Goal: Information Seeking & Learning: Check status

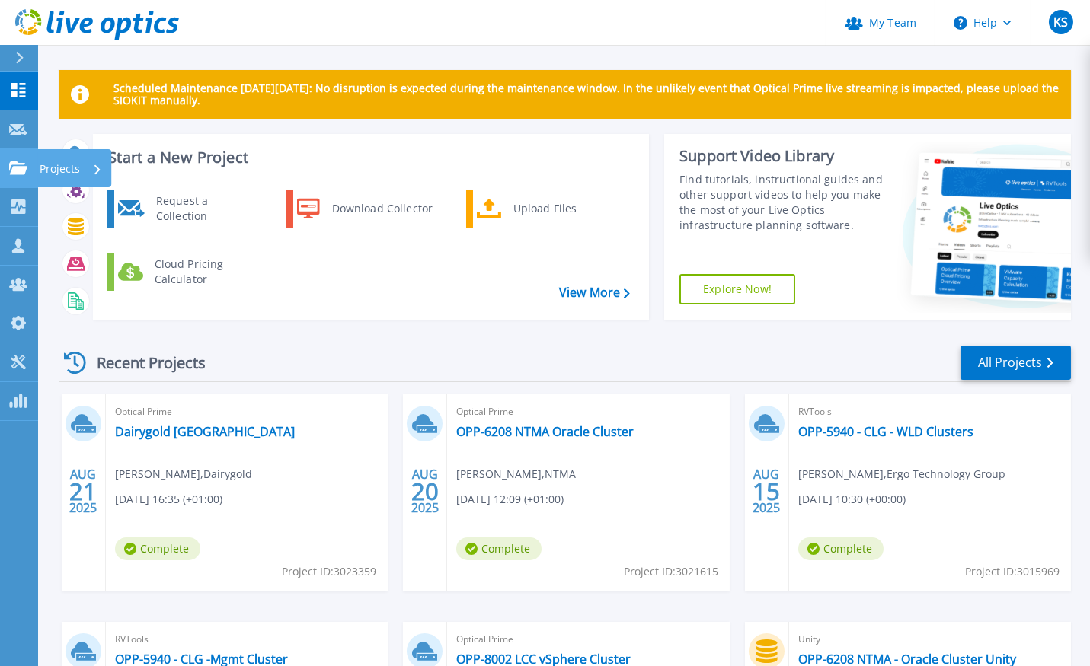
click at [56, 174] on p "Projects" at bounding box center [60, 169] width 40 height 40
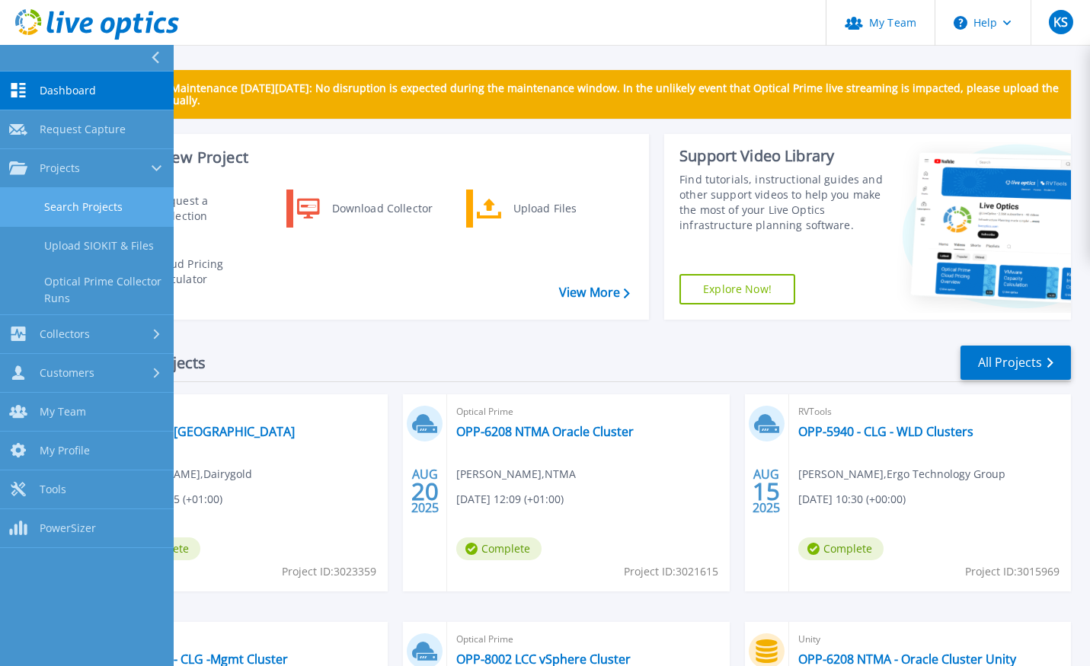
click at [94, 211] on link "Search Projects" at bounding box center [87, 207] width 174 height 39
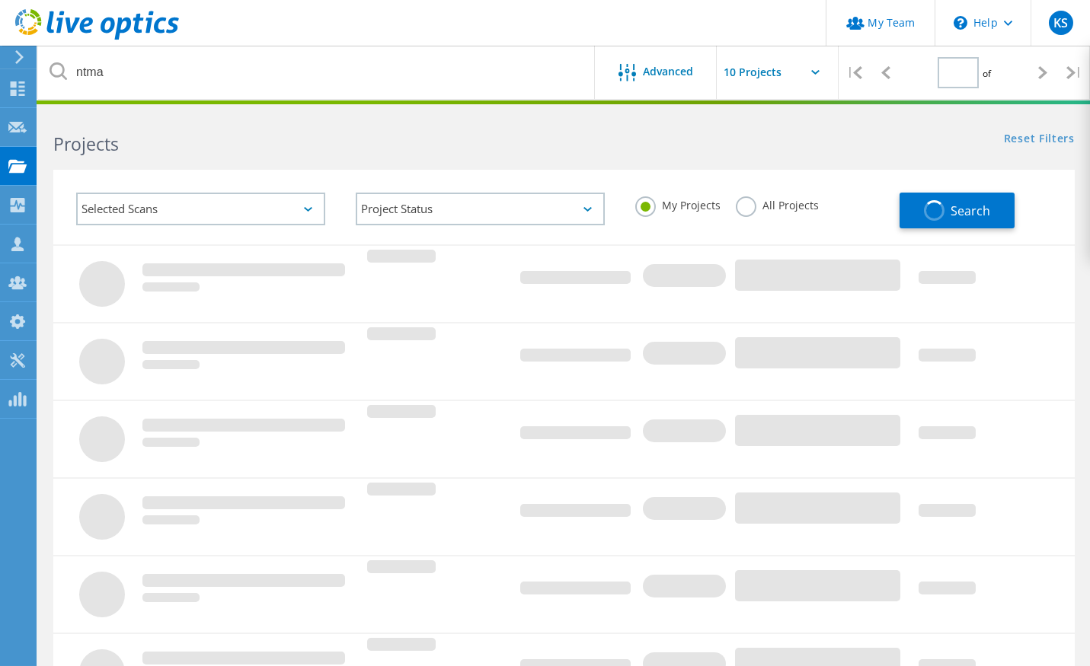
type input "1"
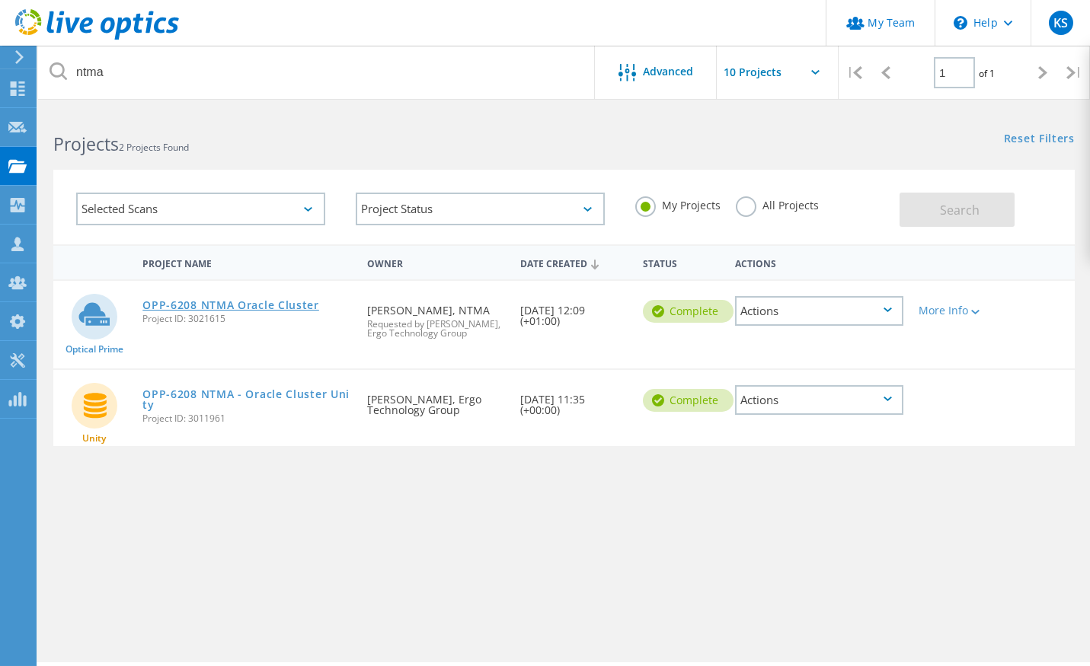
click at [263, 308] on link "OPP-6208 NTMA Oracle Cluster" at bounding box center [230, 305] width 177 height 11
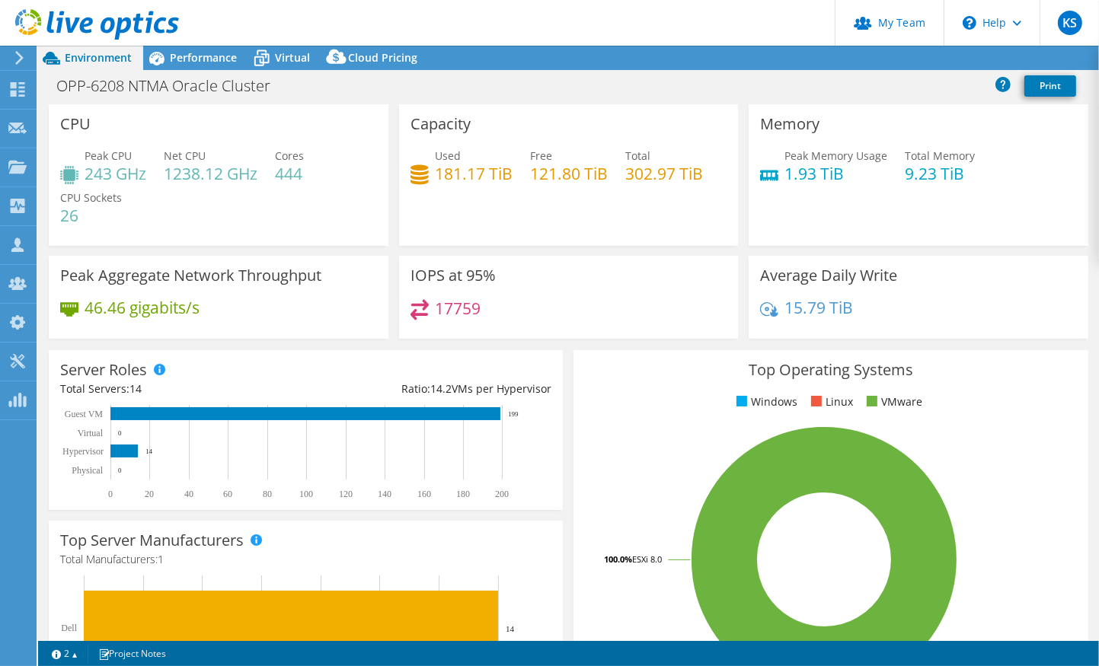
select select "USD"
click at [207, 59] on span "Performance" at bounding box center [203, 57] width 67 height 14
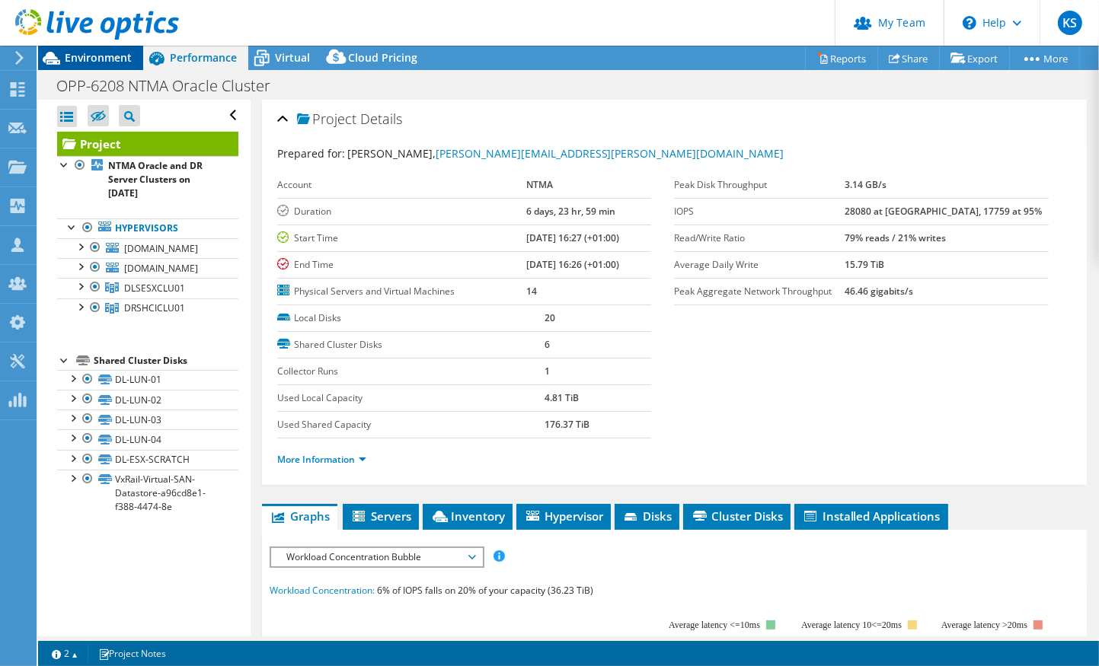
click at [106, 53] on span "Environment" at bounding box center [98, 57] width 67 height 14
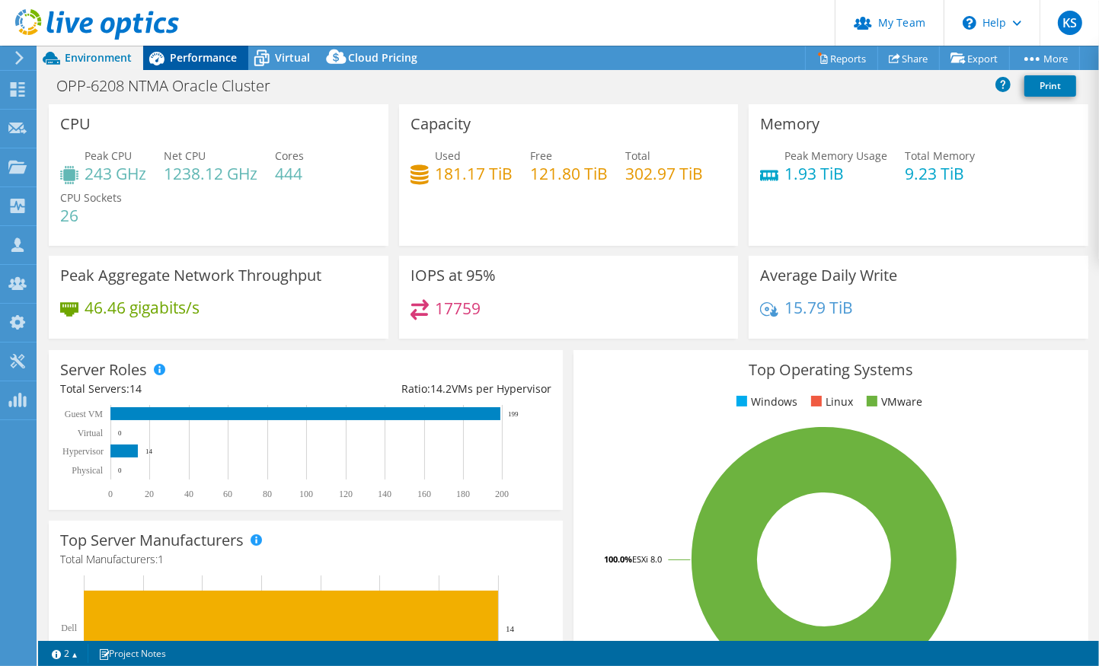
click at [226, 56] on span "Performance" at bounding box center [203, 57] width 67 height 14
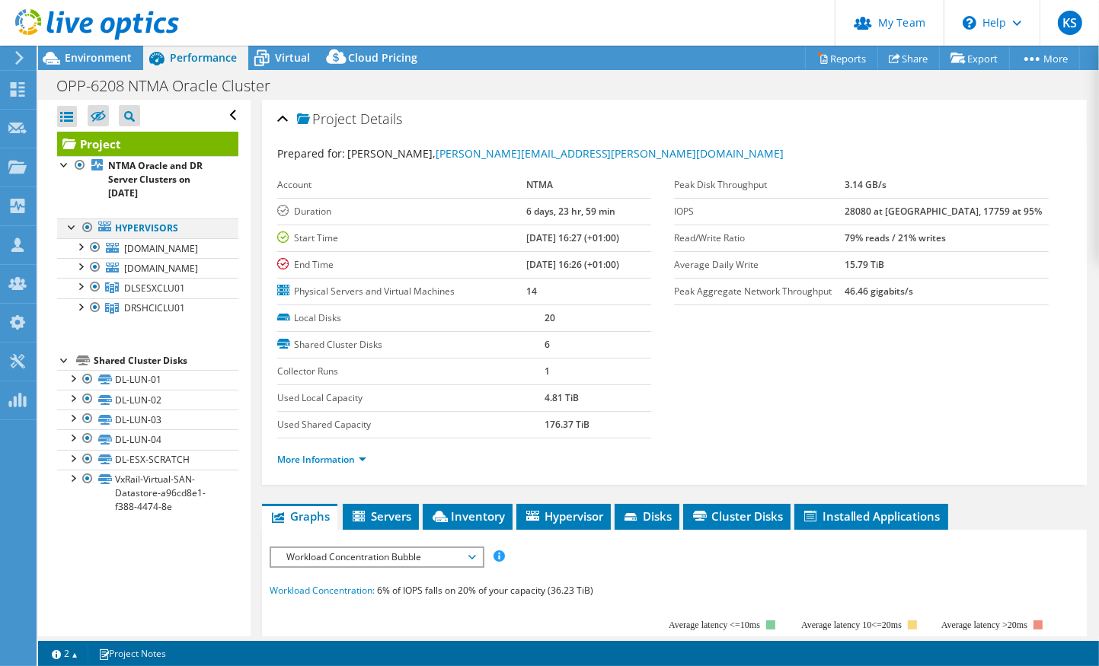
click at [69, 228] on div at bounding box center [72, 226] width 15 height 15
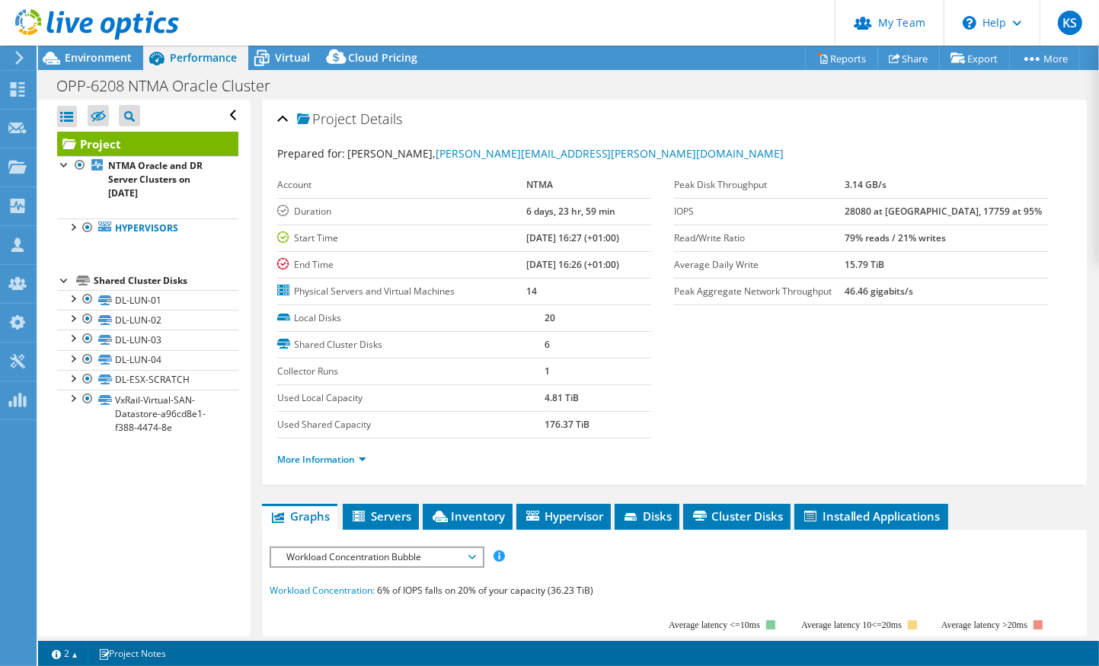
click at [60, 283] on div at bounding box center [64, 279] width 15 height 15
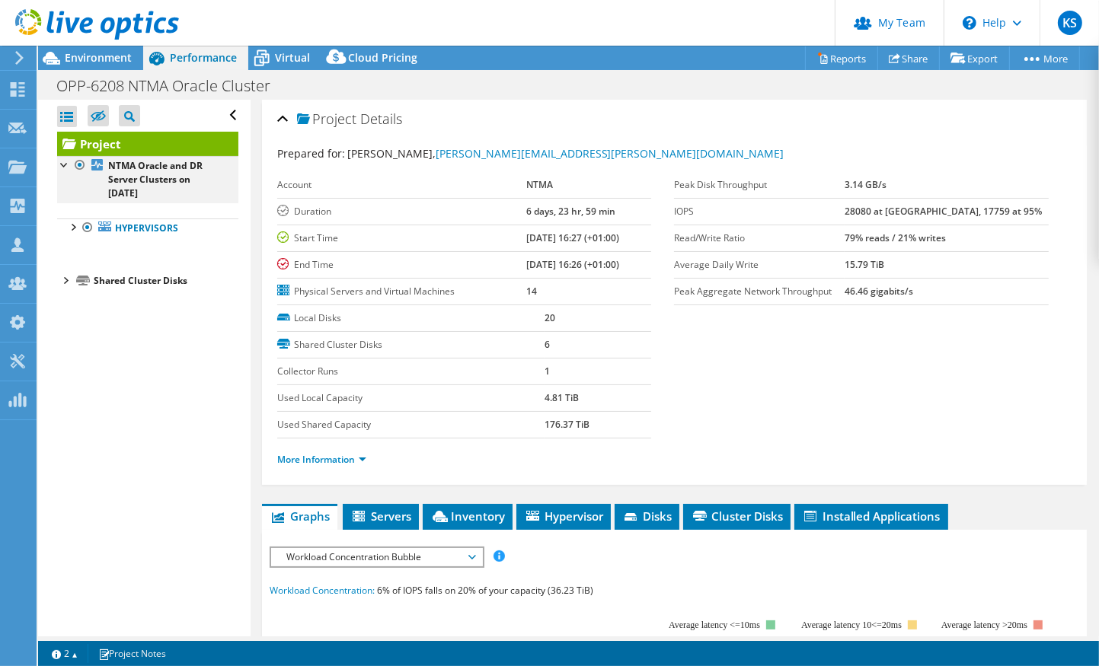
click at [62, 165] on div at bounding box center [64, 163] width 15 height 15
click at [65, 164] on div at bounding box center [64, 163] width 15 height 15
click at [69, 228] on div at bounding box center [72, 226] width 15 height 15
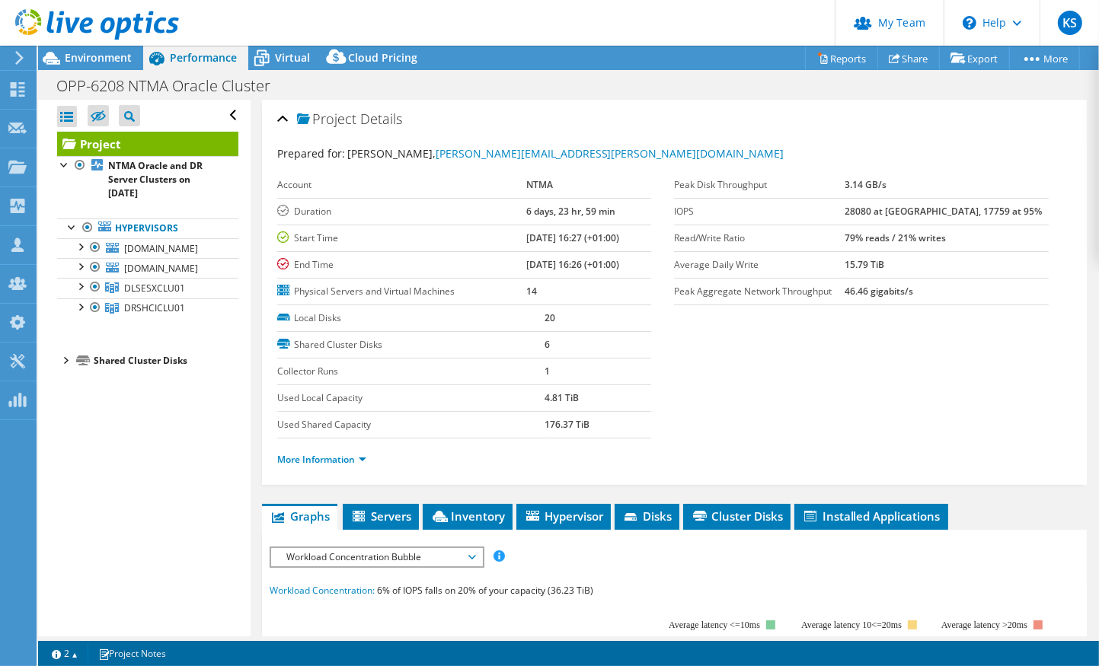
click at [537, 299] on td "14" at bounding box center [588, 291] width 125 height 27
click at [81, 246] on div at bounding box center [79, 245] width 15 height 15
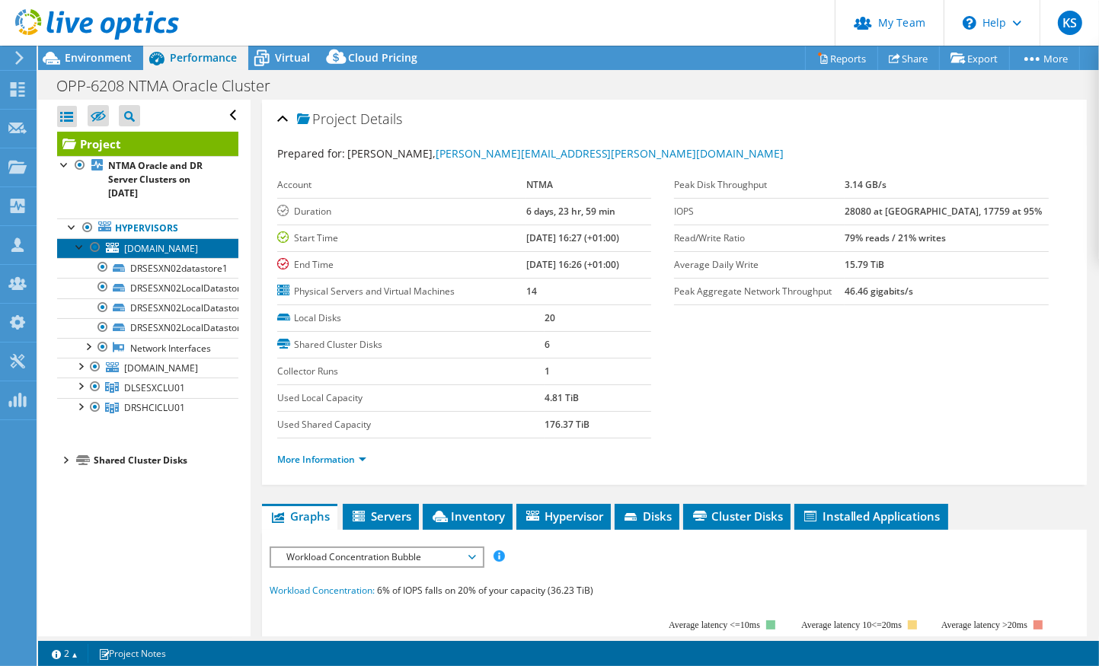
click at [185, 250] on span "[DOMAIN_NAME]" at bounding box center [161, 248] width 74 height 13
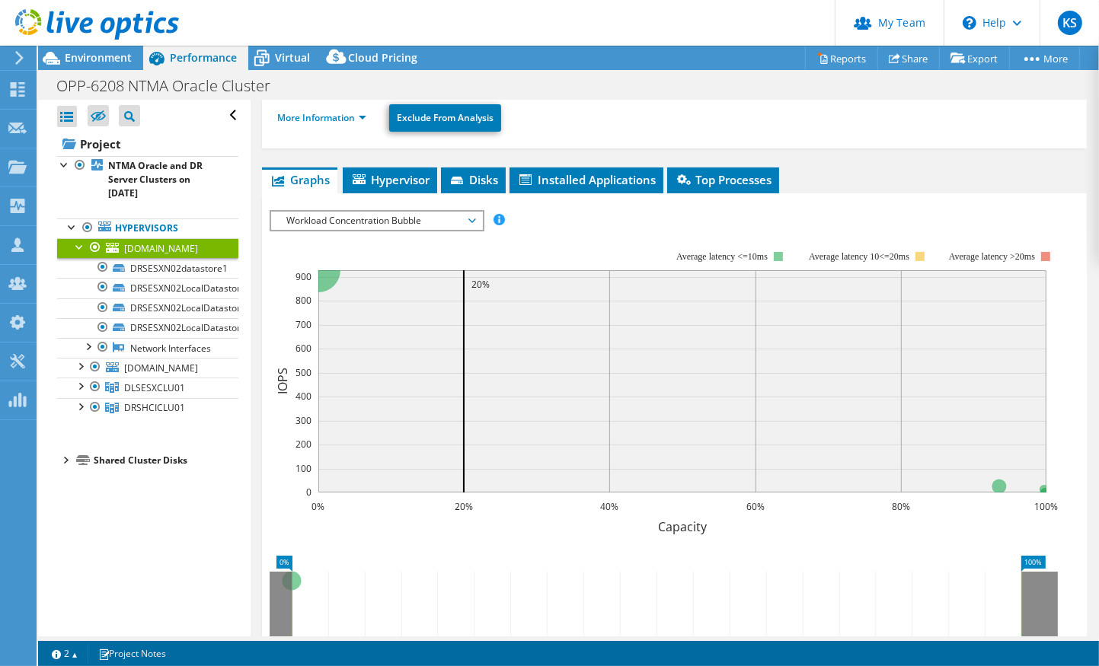
scroll to position [244, 0]
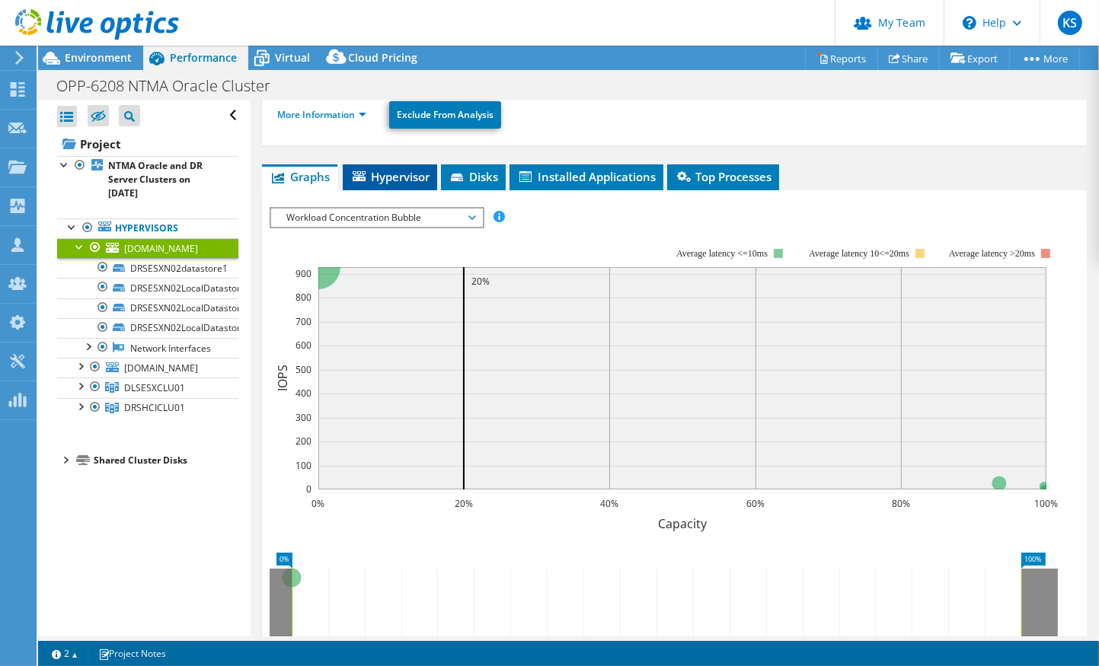
click at [380, 174] on span "Hypervisor" at bounding box center [389, 176] width 79 height 15
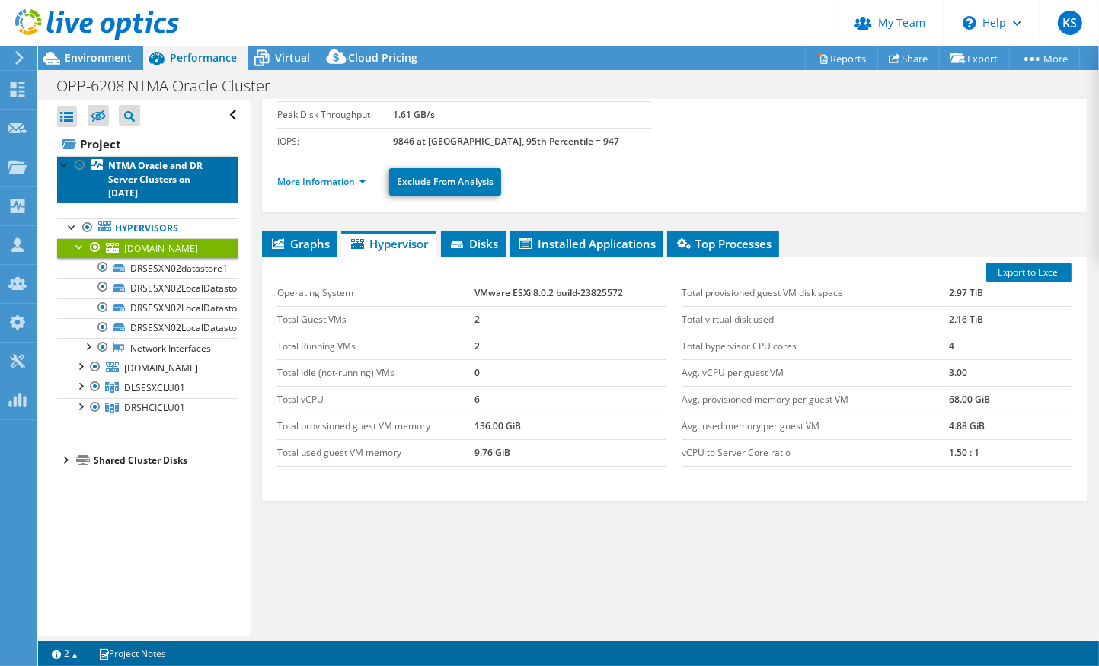
click at [152, 171] on b "NTMA Oracle and DR Server Clusters on 8/20/2025" at bounding box center [155, 179] width 94 height 40
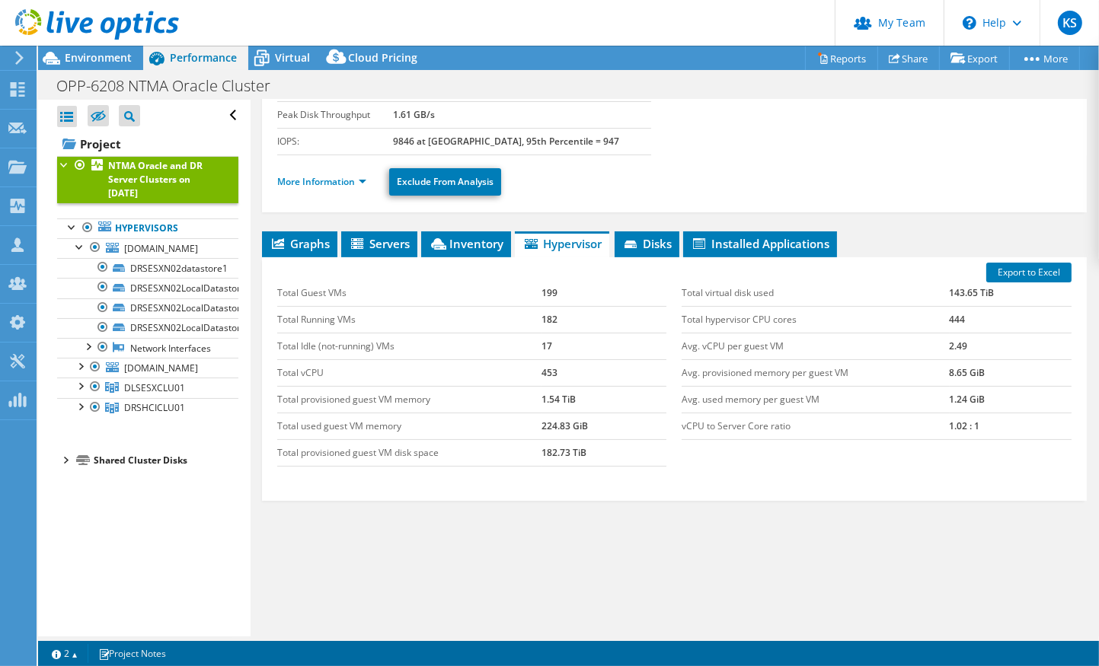
scroll to position [229, 0]
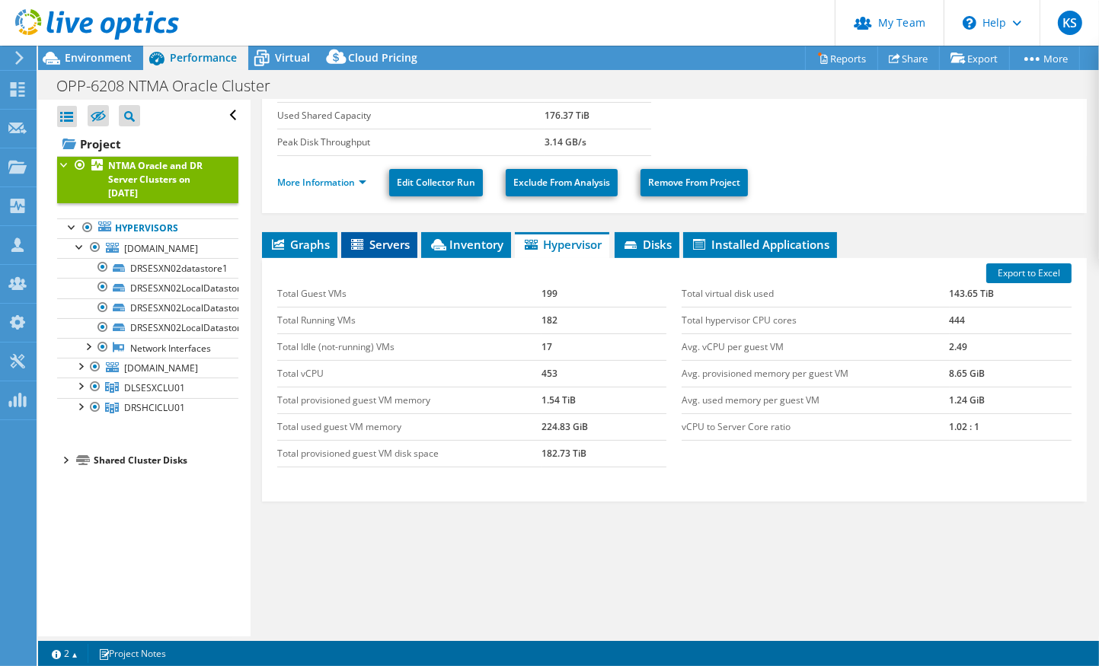
click at [393, 241] on span "Servers" at bounding box center [379, 244] width 61 height 15
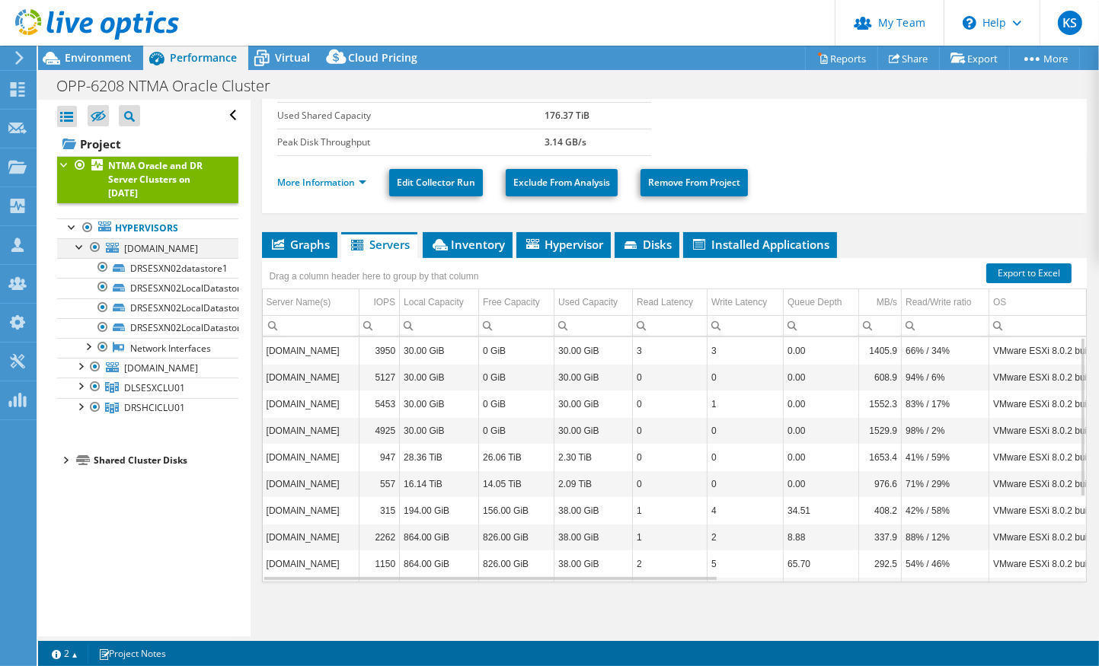
click at [78, 247] on div at bounding box center [79, 245] width 15 height 15
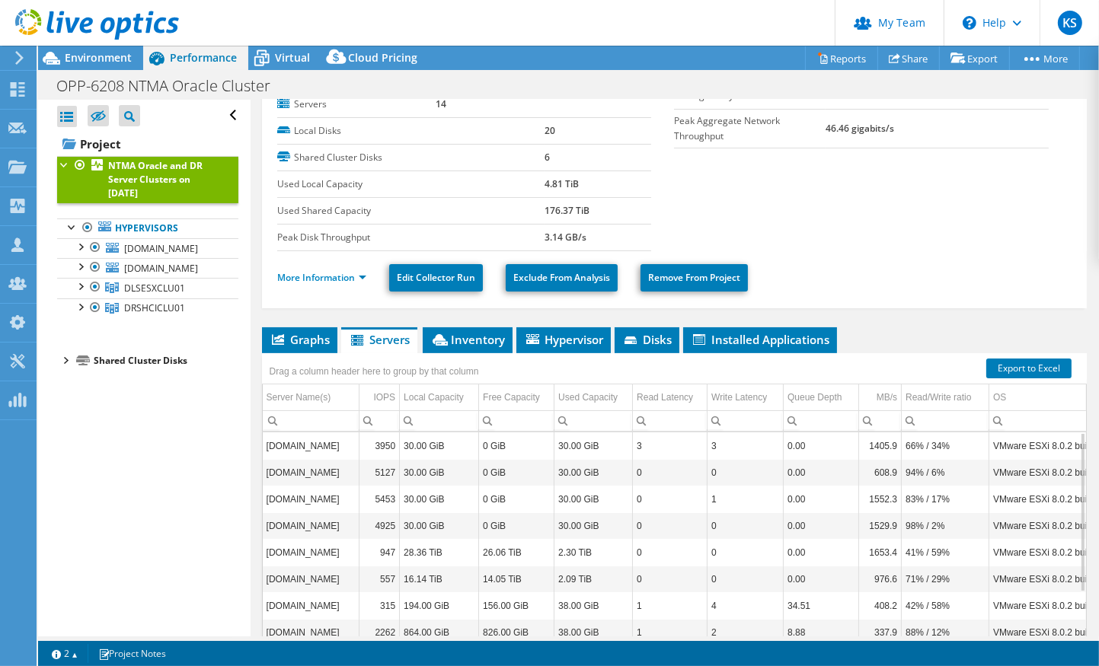
scroll to position [107, 0]
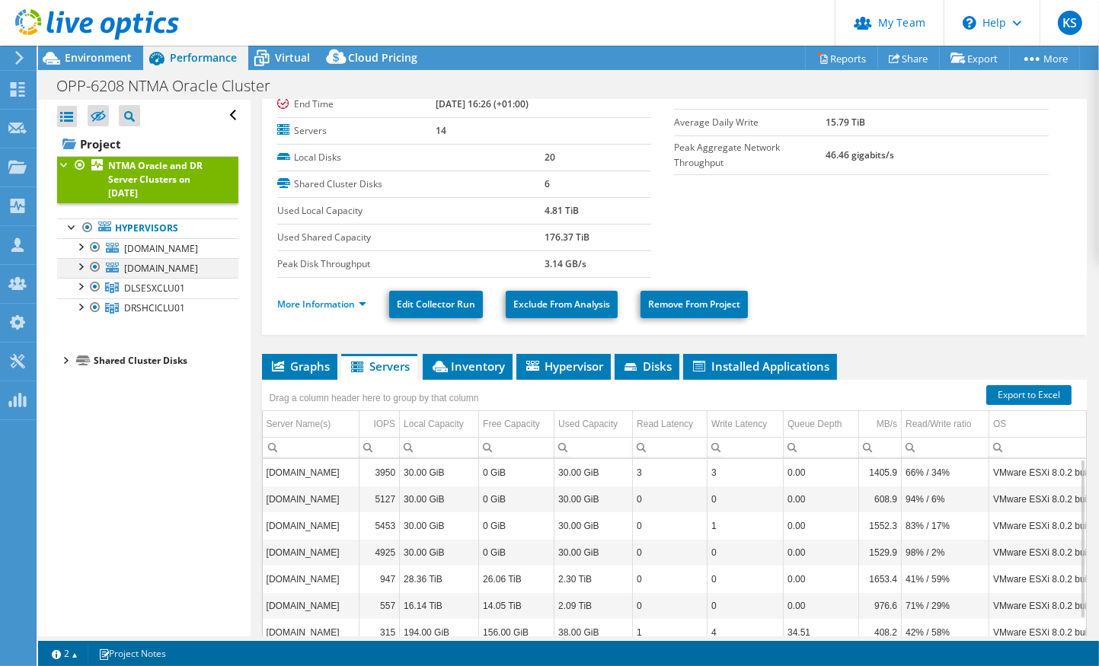
click at [97, 265] on div at bounding box center [95, 267] width 15 height 18
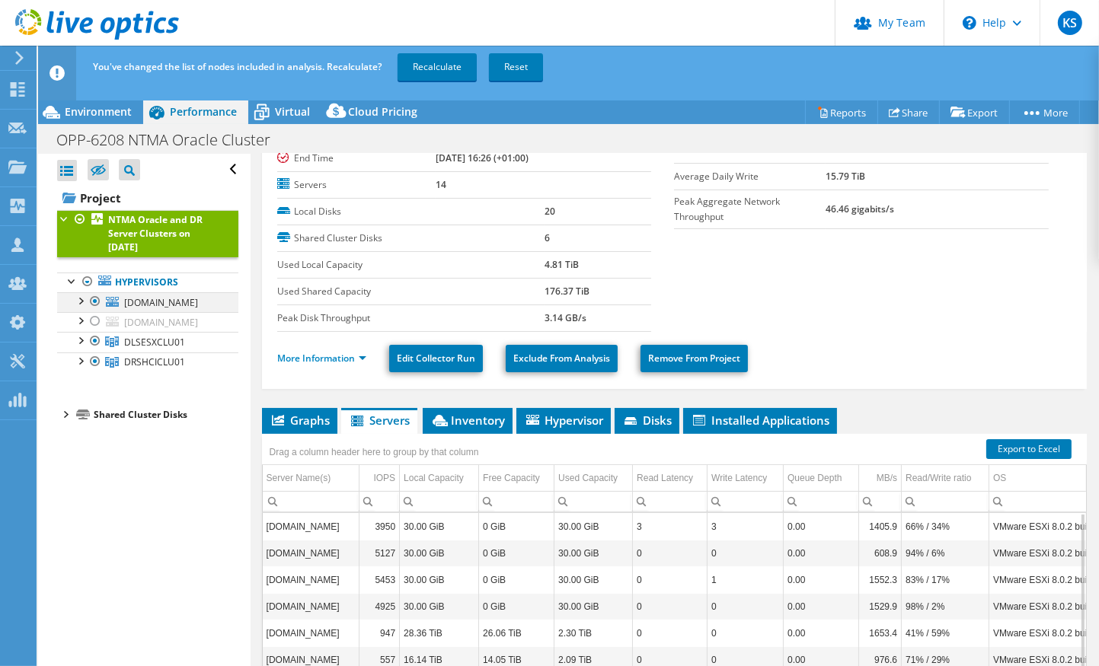
click at [94, 299] on div at bounding box center [95, 301] width 15 height 18
click at [439, 66] on link "Recalculate" at bounding box center [437, 66] width 79 height 27
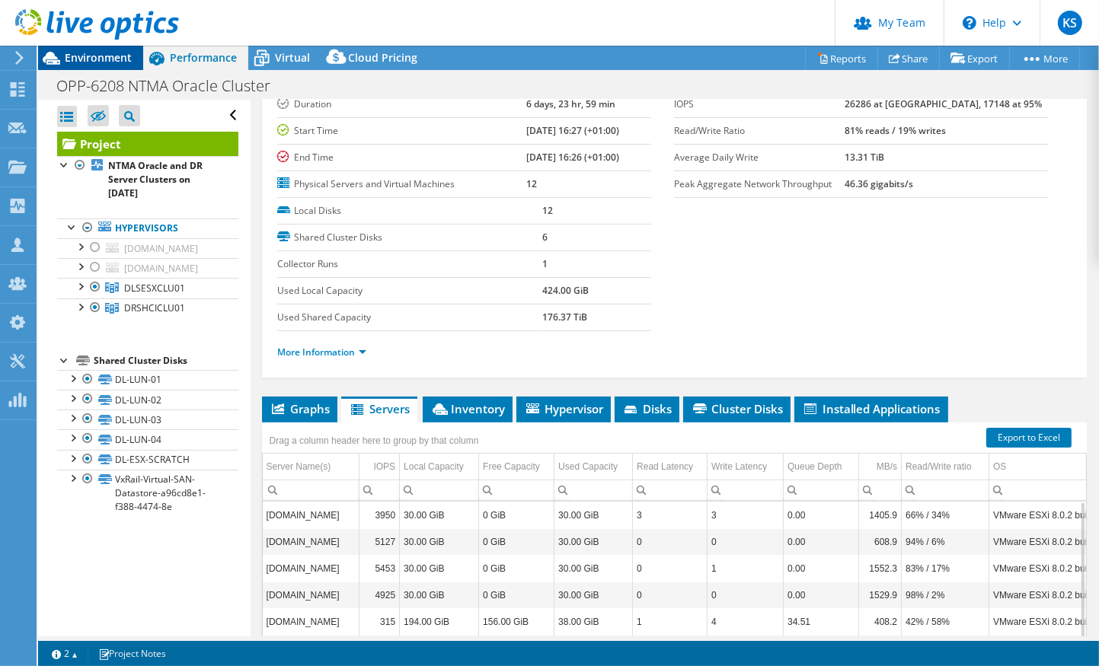
click at [98, 61] on span "Environment" at bounding box center [98, 57] width 67 height 14
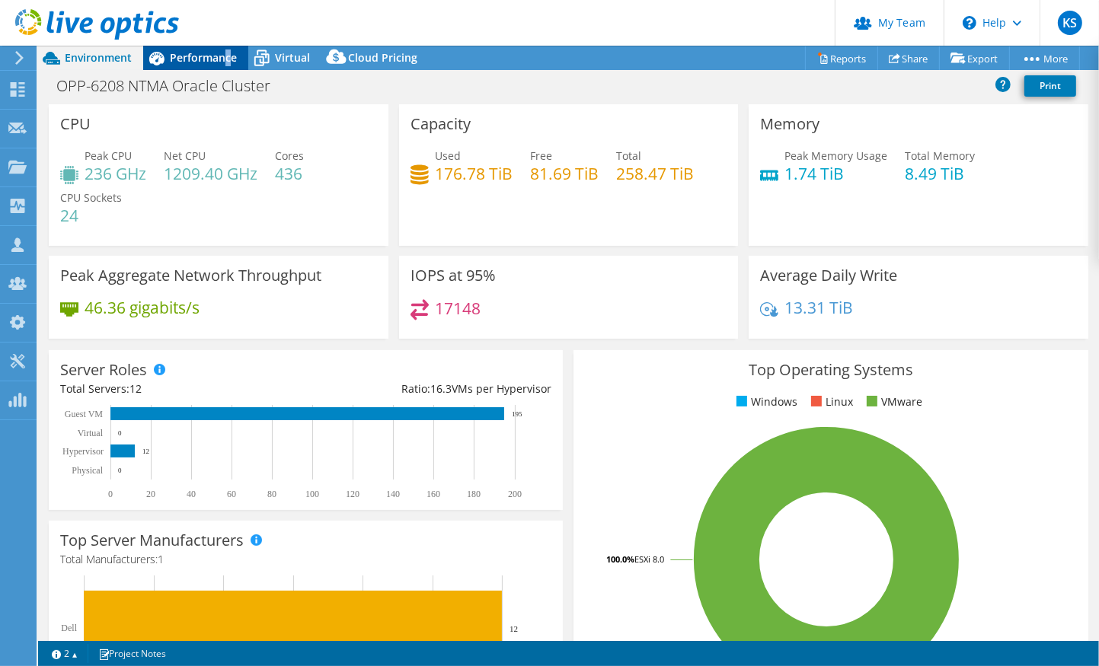
click at [227, 56] on span "Performance" at bounding box center [203, 57] width 67 height 14
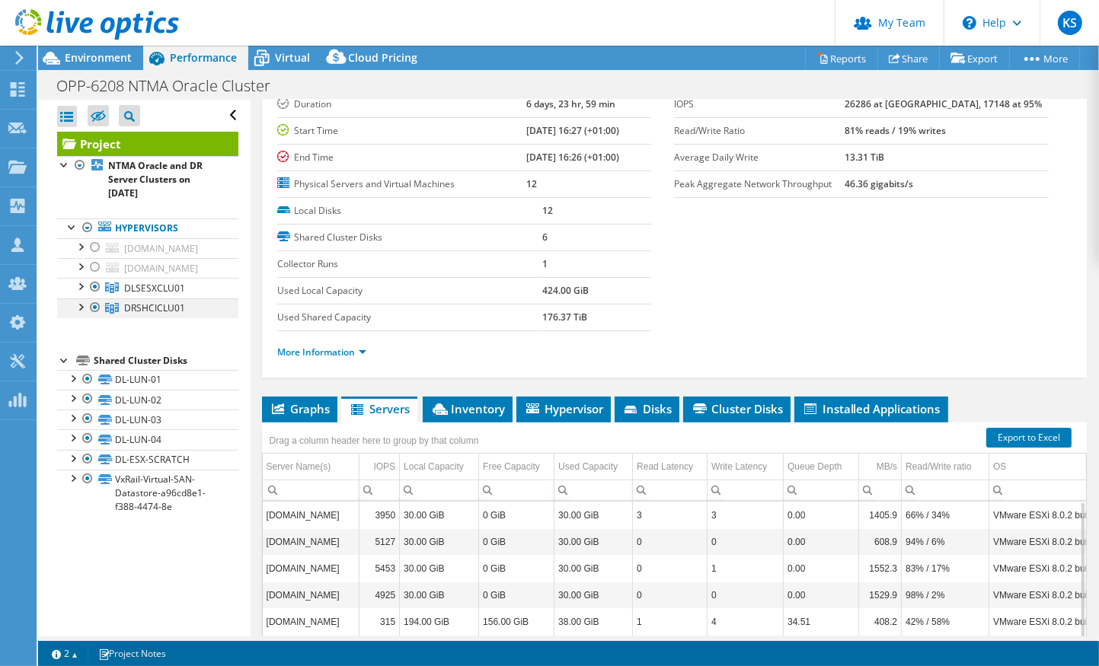
click at [92, 309] on div at bounding box center [95, 308] width 15 height 18
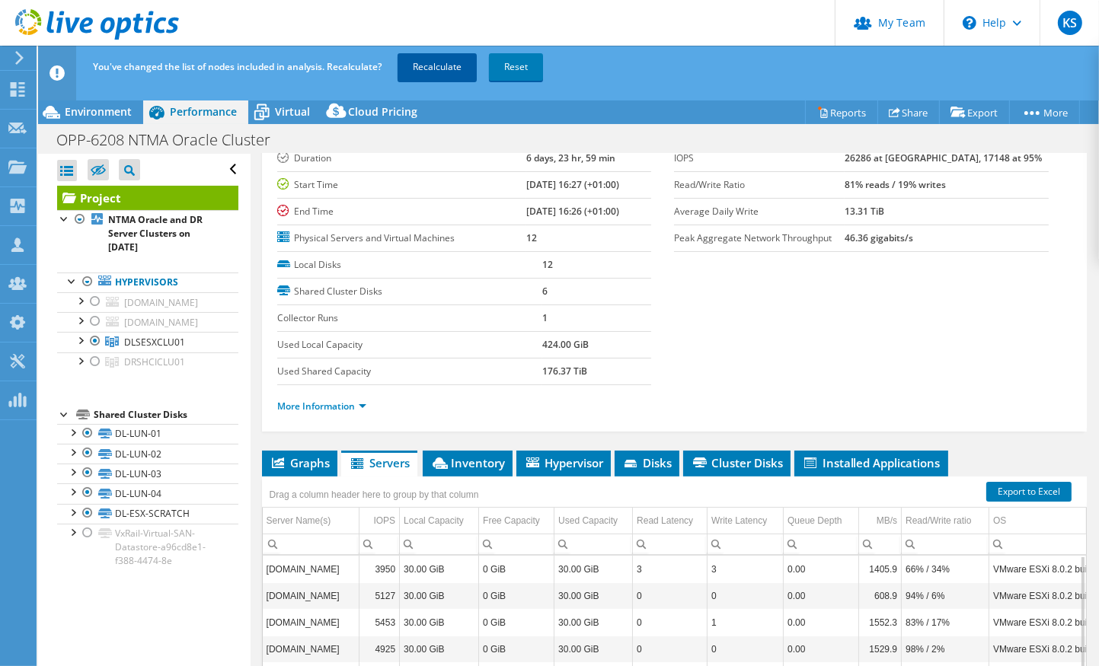
click at [437, 72] on link "Recalculate" at bounding box center [437, 66] width 79 height 27
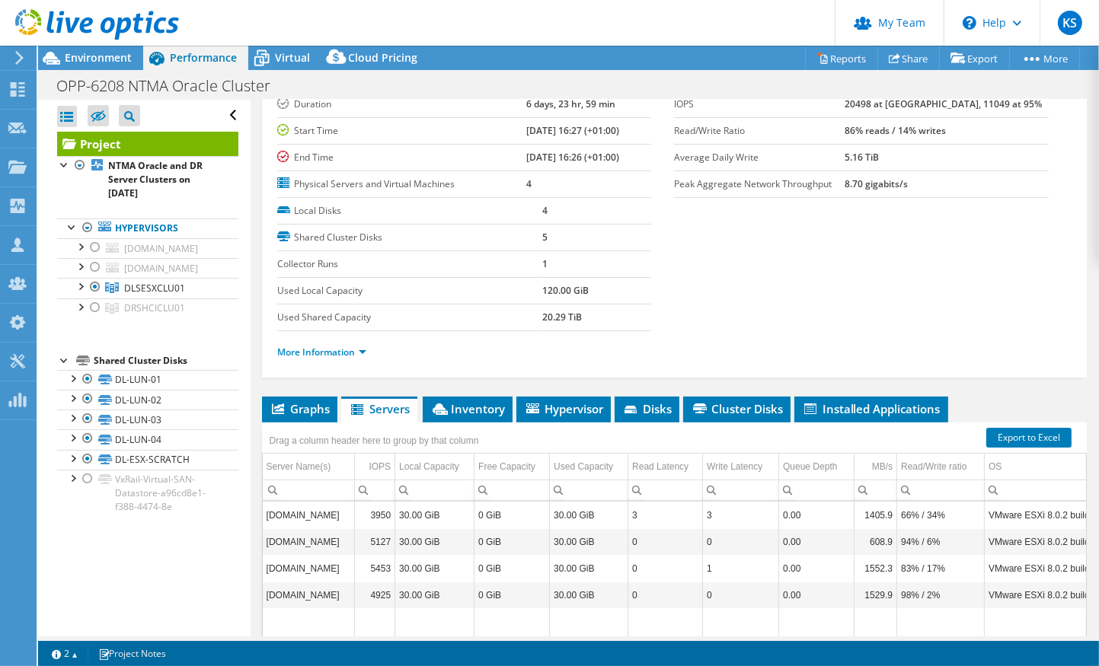
click at [890, 356] on ul "More Information" at bounding box center [674, 350] width 794 height 21
click at [648, 347] on ul "More Information" at bounding box center [674, 350] width 794 height 21
click at [82, 54] on span "Environment" at bounding box center [98, 57] width 67 height 14
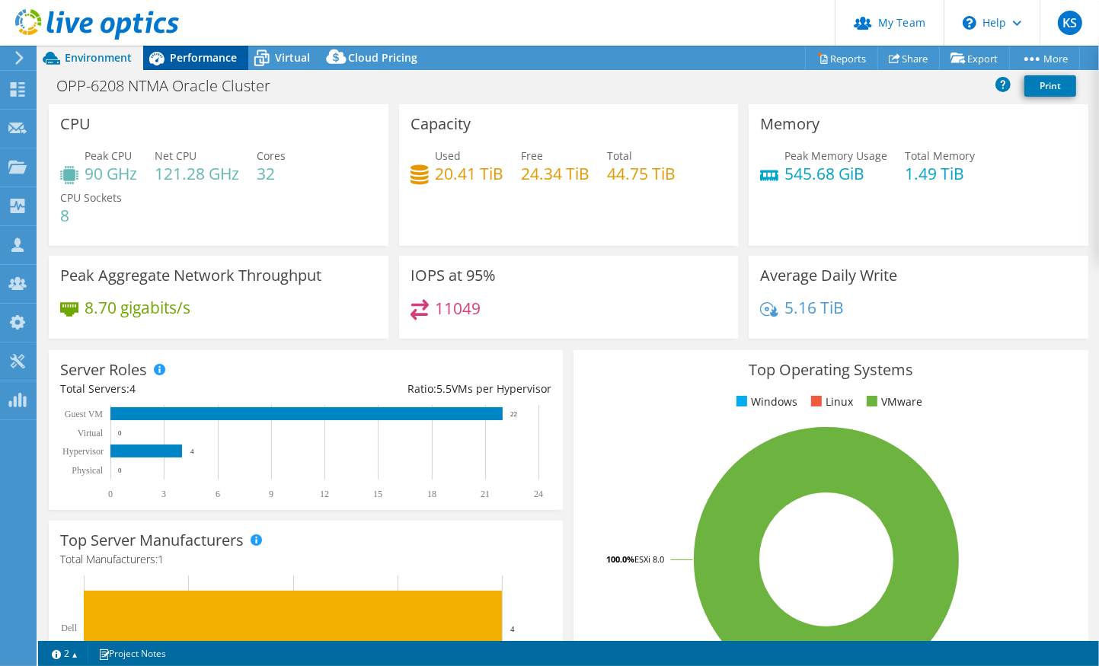
click at [190, 58] on span "Performance" at bounding box center [203, 57] width 67 height 14
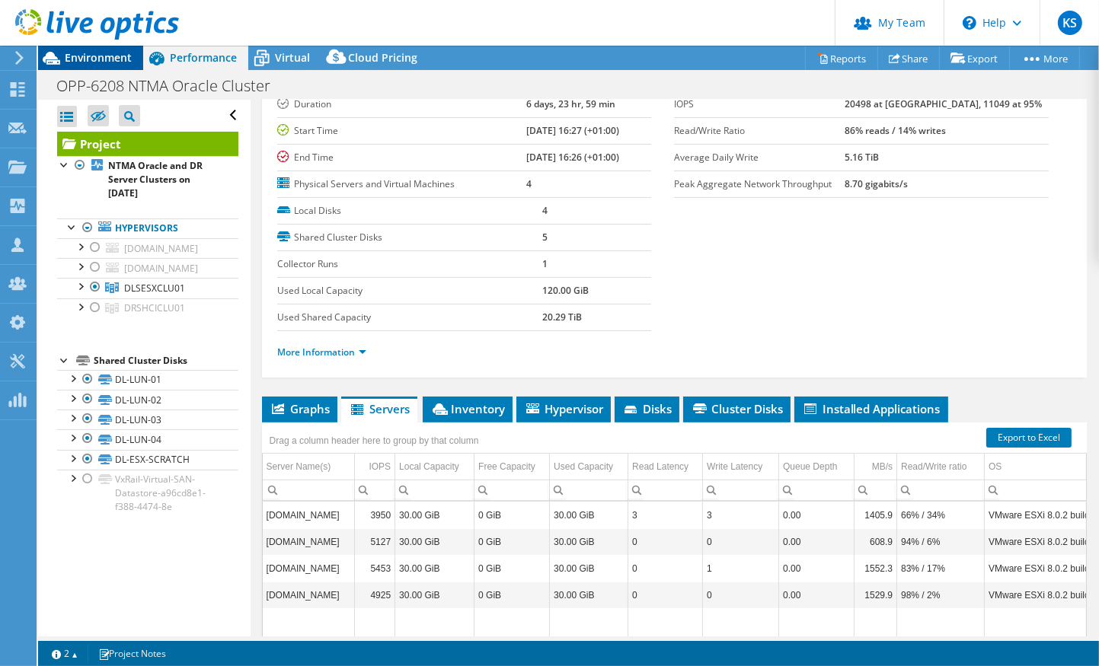
click at [114, 54] on span "Environment" at bounding box center [98, 57] width 67 height 14
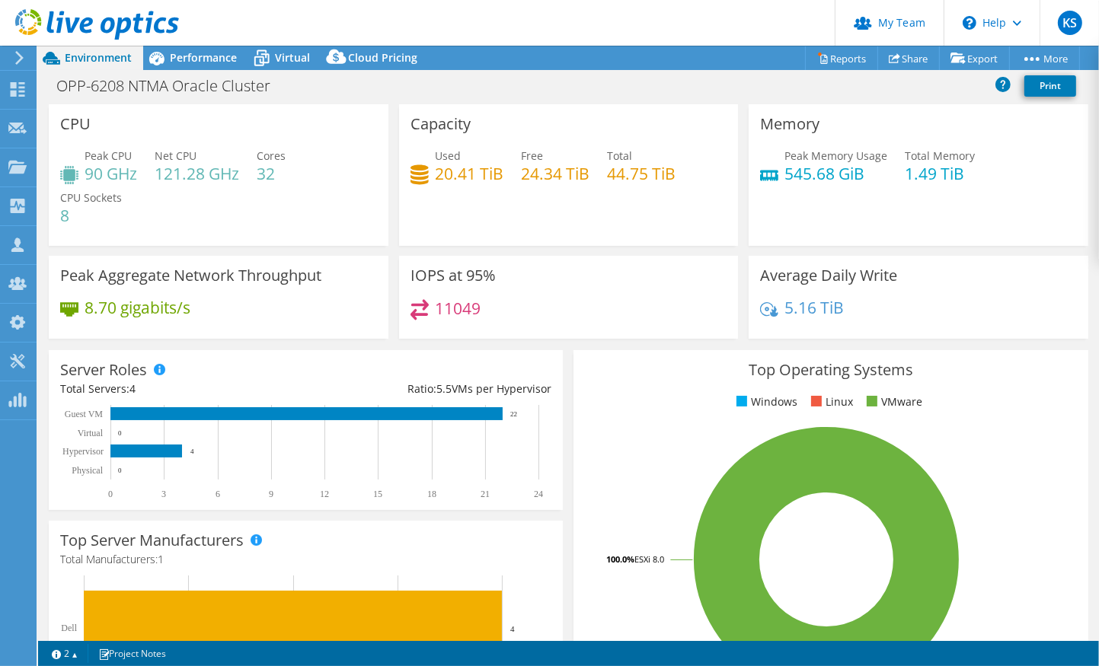
click at [688, 91] on div "OPP-6208 NTMA Oracle Cluster Print" at bounding box center [568, 86] width 1061 height 28
click at [208, 59] on span "Performance" at bounding box center [203, 57] width 67 height 14
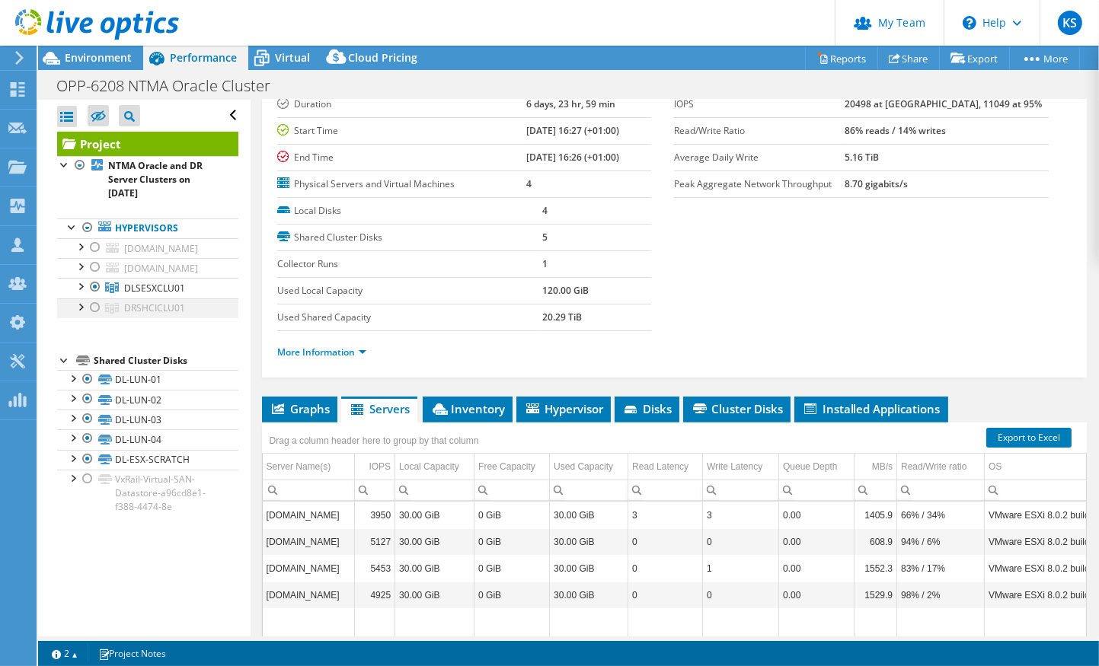
click at [81, 302] on div at bounding box center [79, 306] width 15 height 15
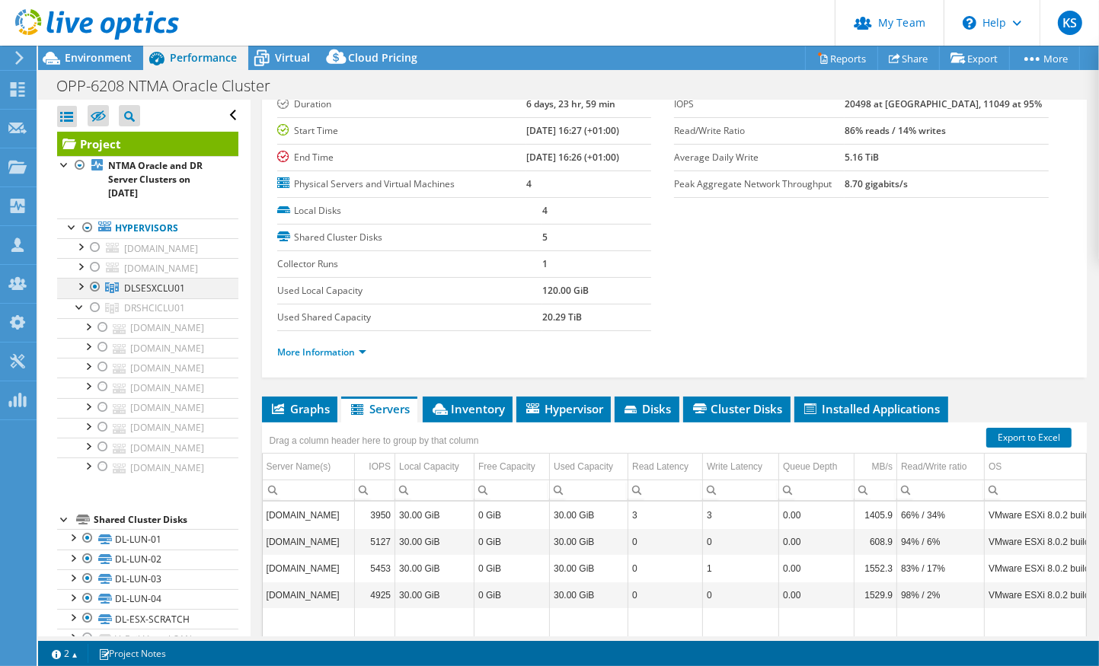
click at [81, 286] on div at bounding box center [79, 285] width 15 height 15
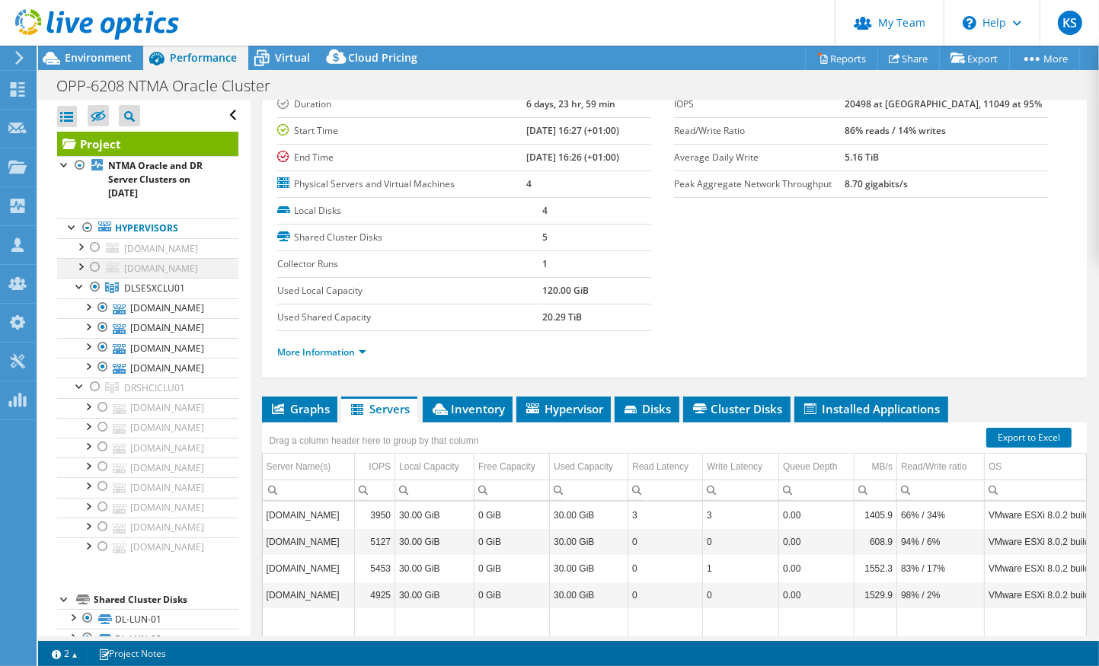
click at [80, 266] on div at bounding box center [79, 265] width 15 height 15
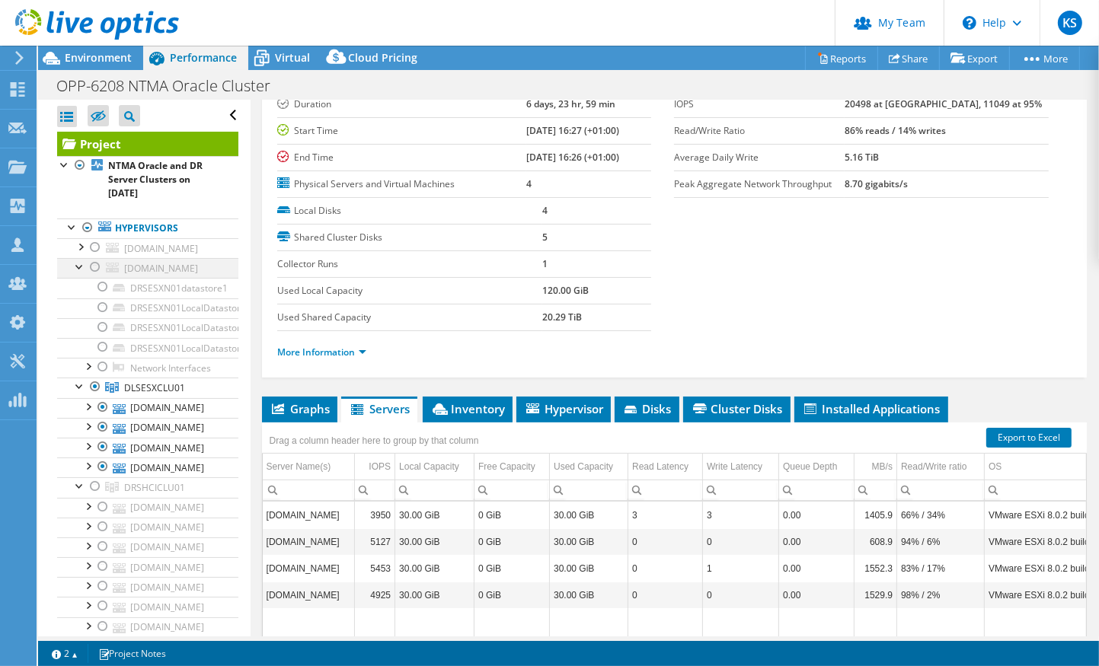
click at [80, 266] on div at bounding box center [79, 265] width 15 height 15
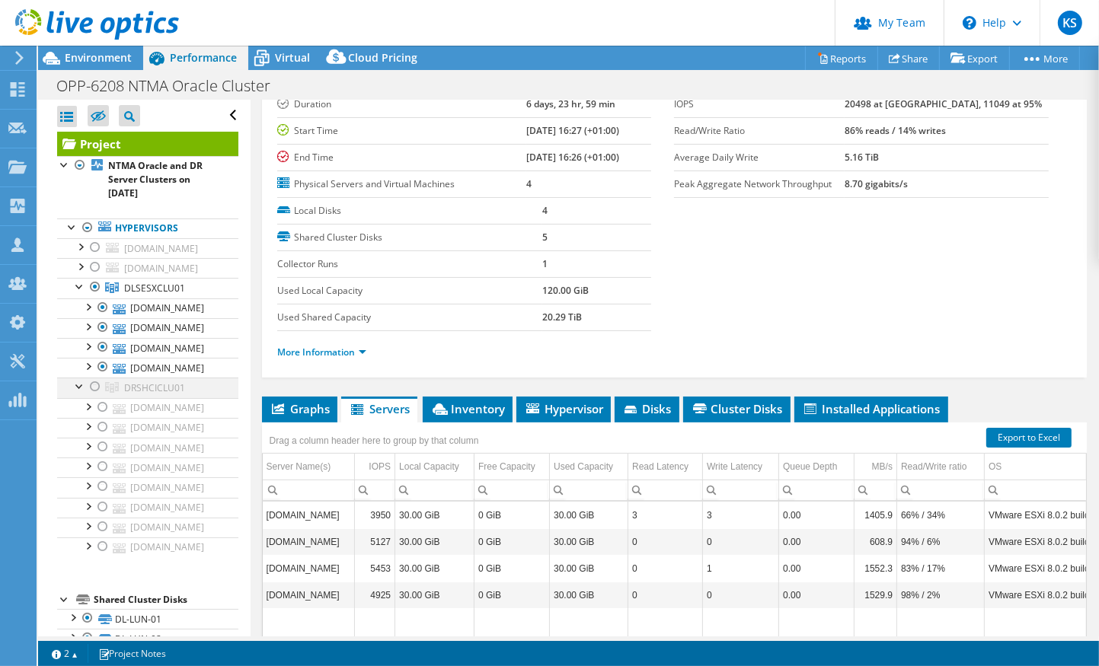
click at [75, 385] on div at bounding box center [79, 385] width 15 height 15
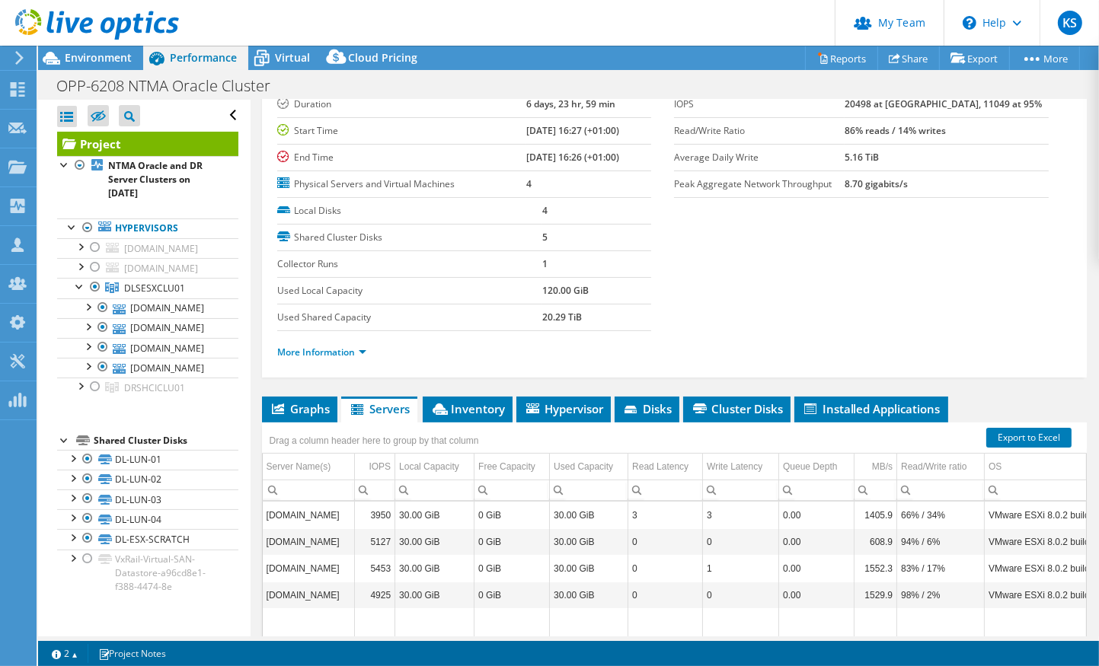
scroll to position [0, 0]
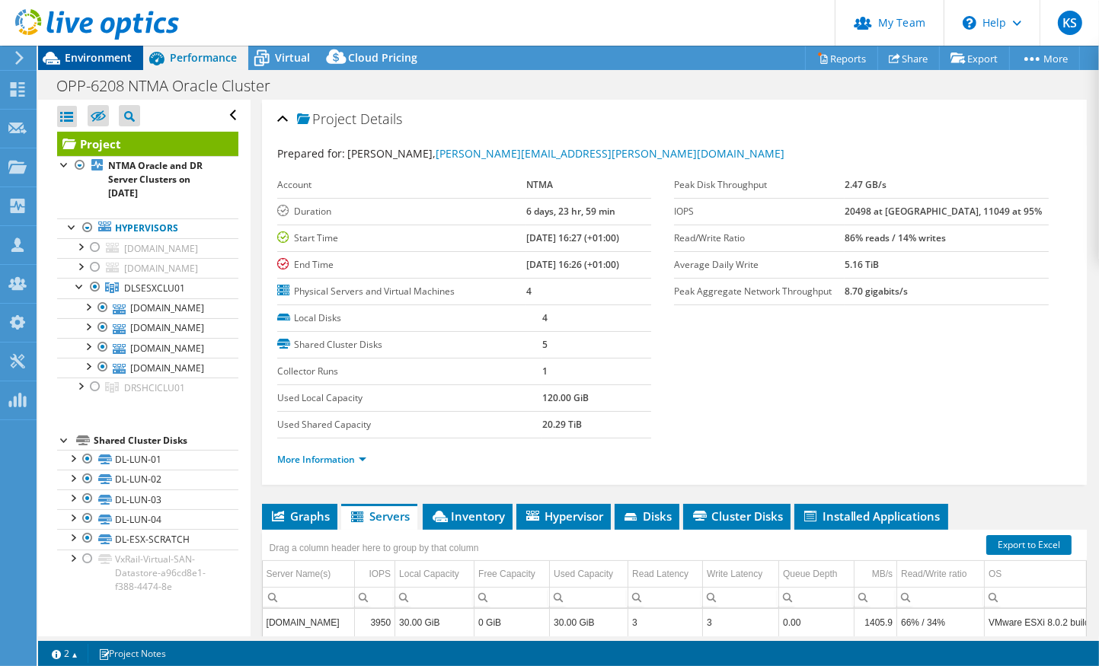
click at [117, 61] on span "Environment" at bounding box center [98, 57] width 67 height 14
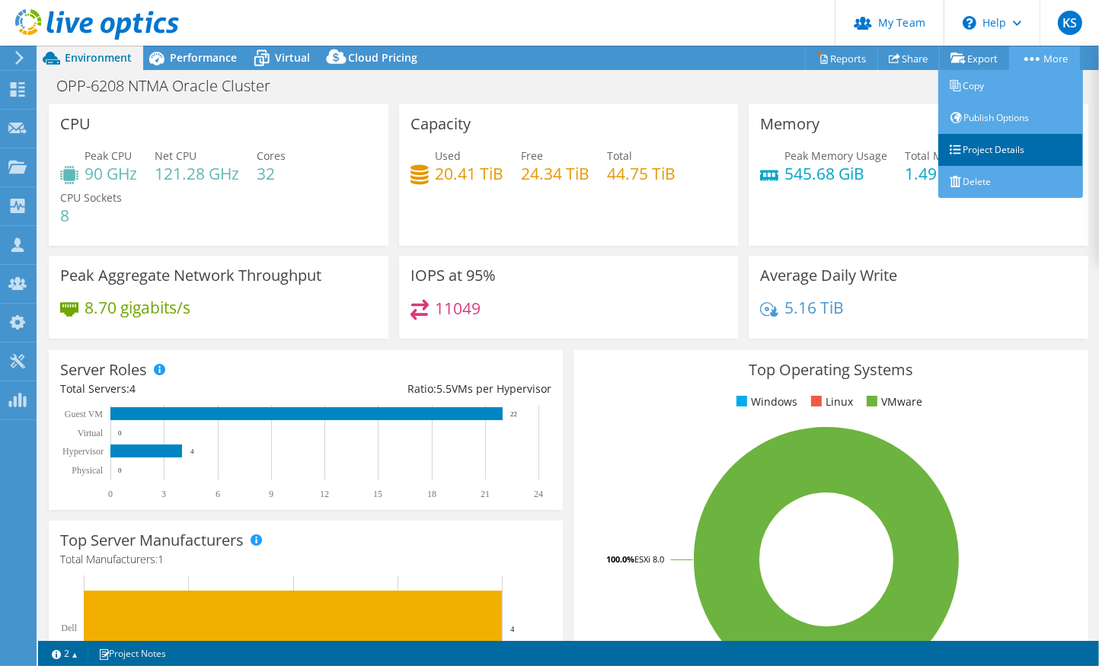
click at [985, 158] on link "Project Details" at bounding box center [1010, 150] width 145 height 32
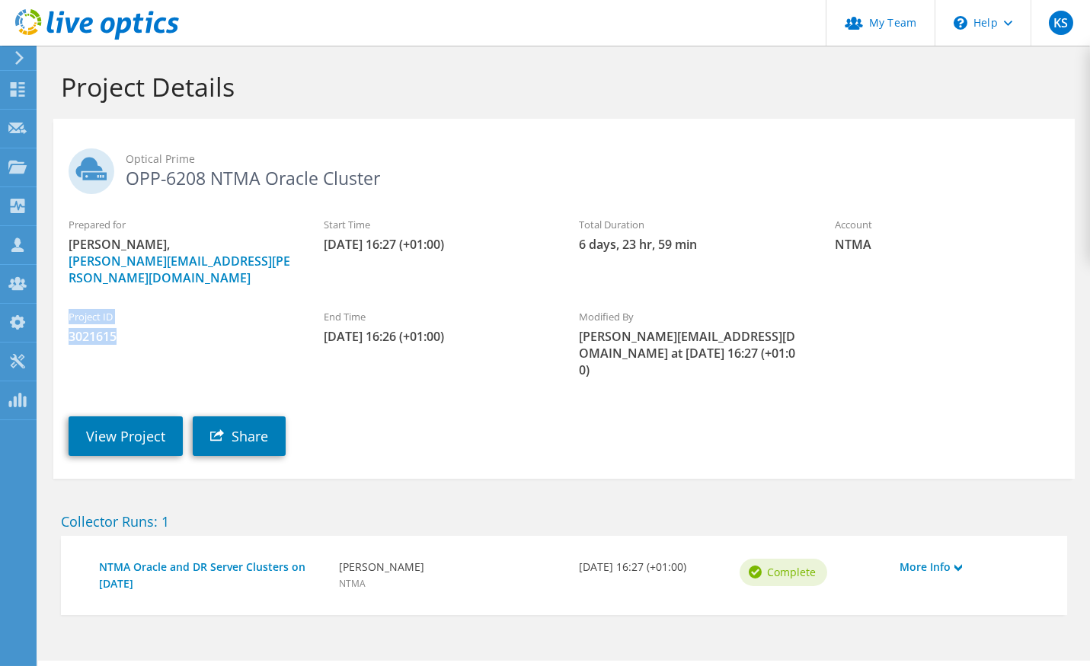
drag, startPoint x: 70, startPoint y: 297, endPoint x: 117, endPoint y: 324, distance: 54.6
click at [117, 324] on div "Project ID 3021615" at bounding box center [180, 327] width 255 height 51
copy div "Project ID 3021615"
click at [674, 386] on div "View Project Share" at bounding box center [579, 425] width 1052 height 78
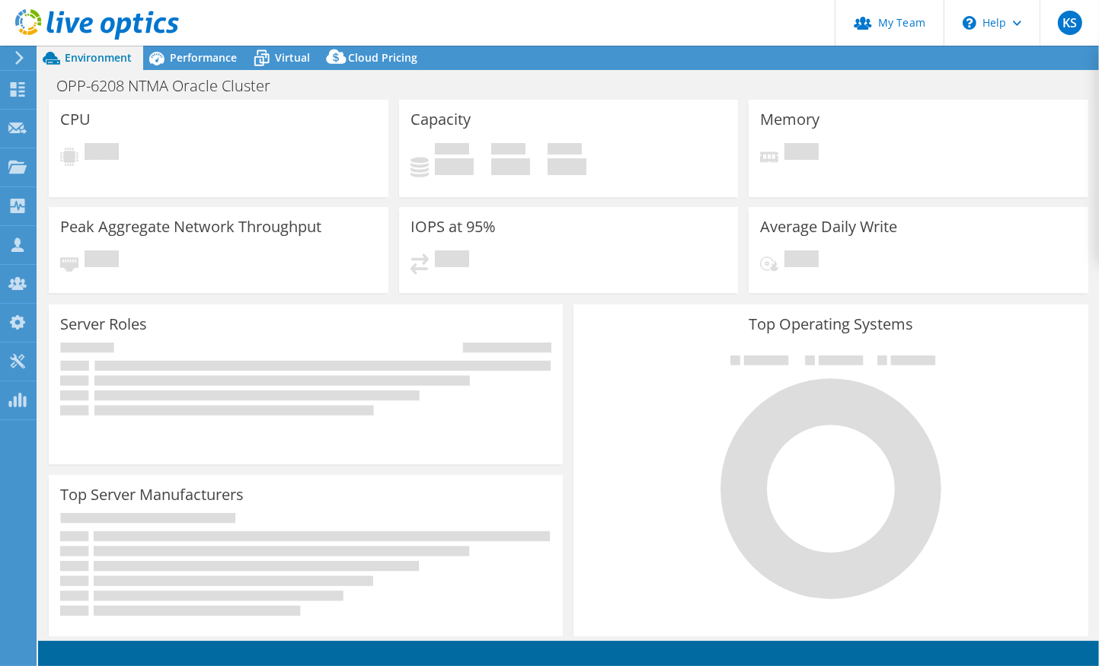
select select "USD"
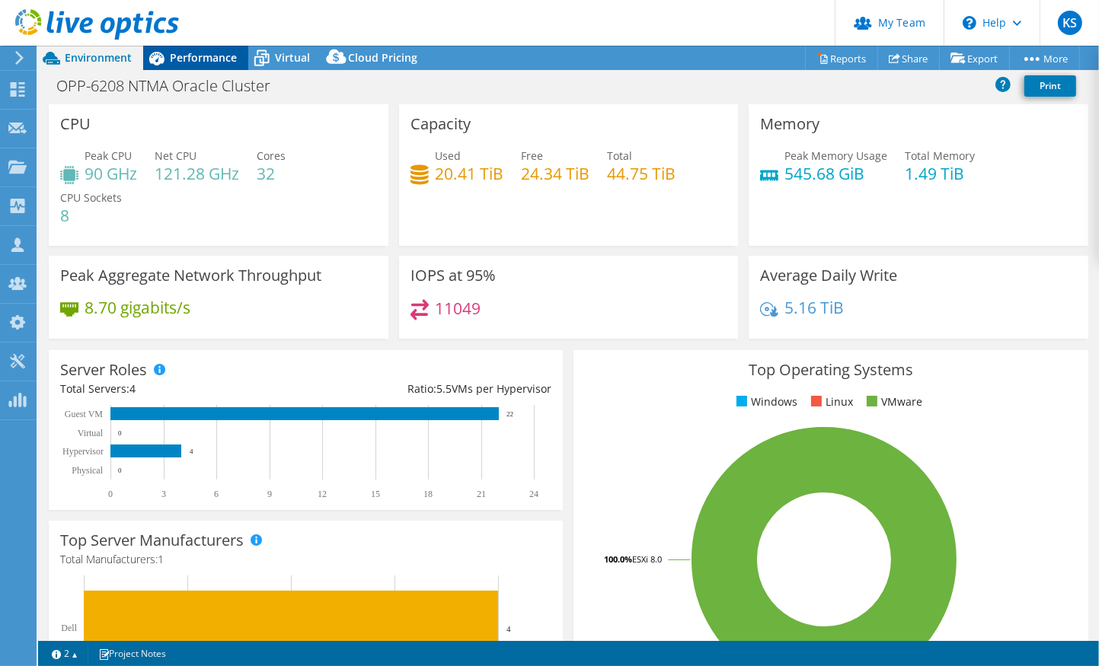
click at [216, 59] on span "Performance" at bounding box center [203, 57] width 67 height 14
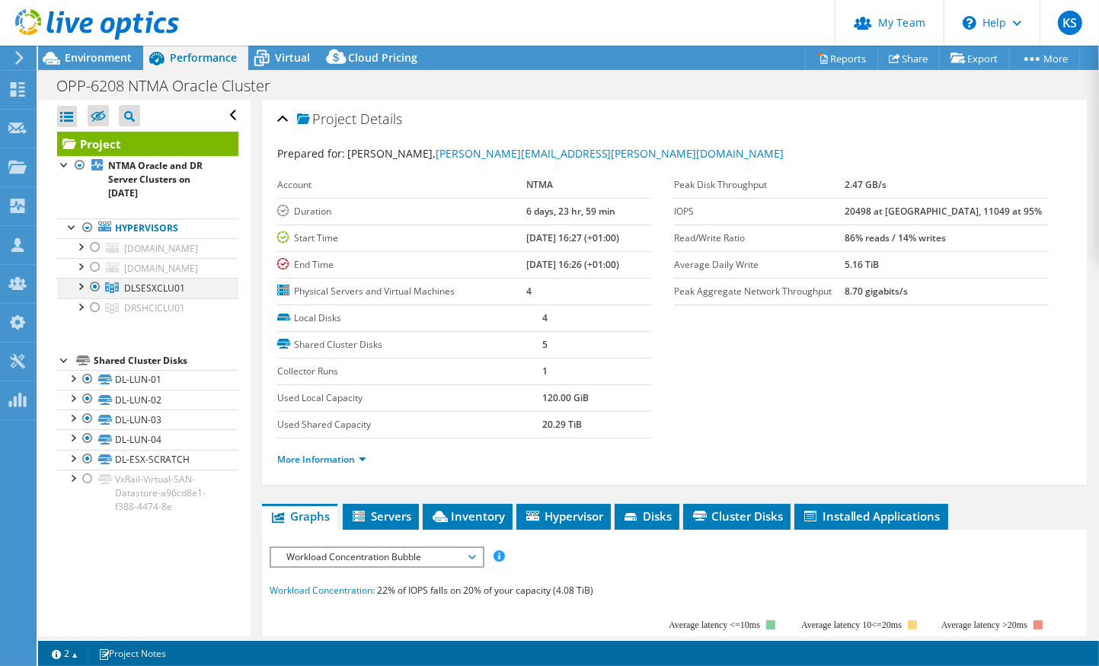
click at [81, 286] on div at bounding box center [79, 285] width 15 height 15
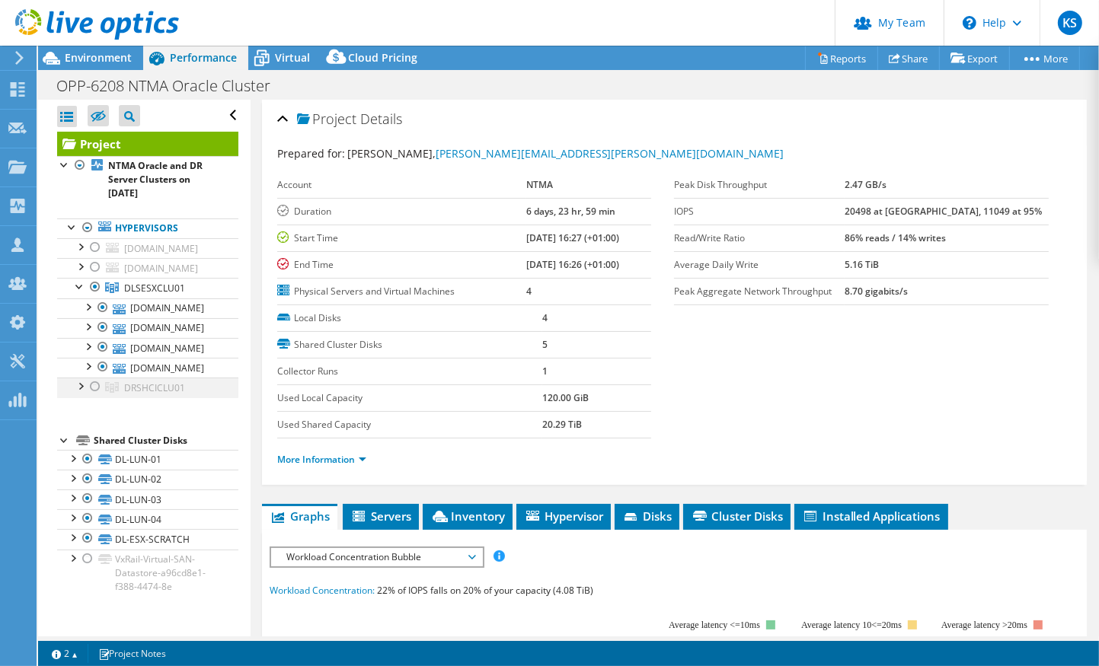
click at [82, 382] on div at bounding box center [79, 385] width 15 height 15
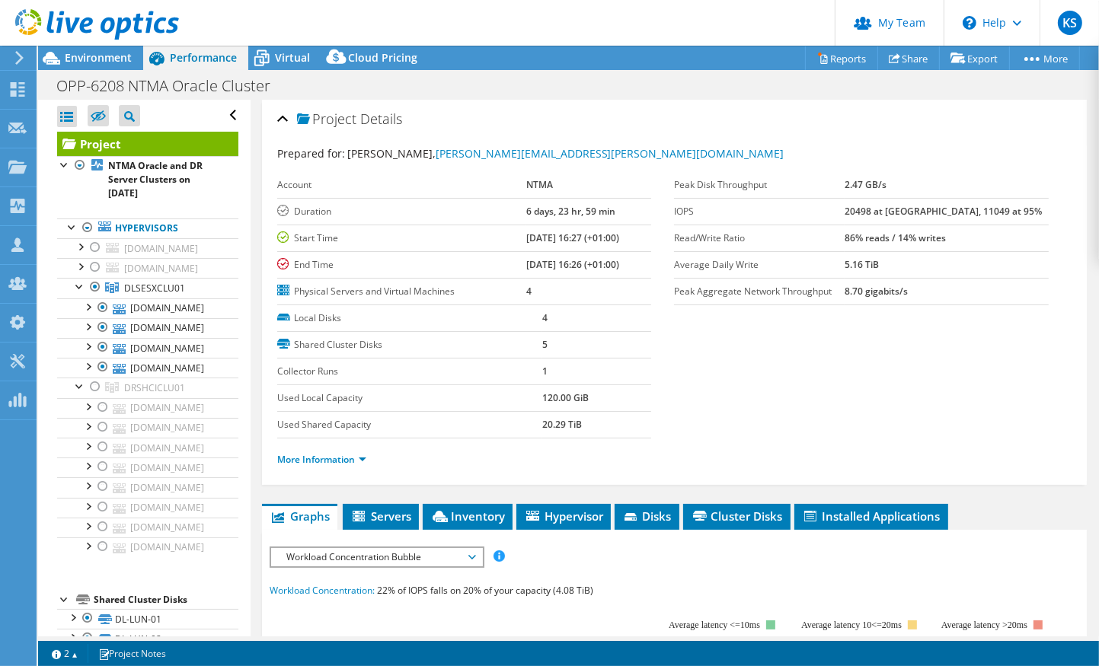
click at [264, 441] on div "Project Details Prepared for: Richie Fegan, Richard.Fegan@ntma.ie Account NTMA …" at bounding box center [674, 292] width 825 height 385
click at [77, 384] on div at bounding box center [79, 385] width 15 height 15
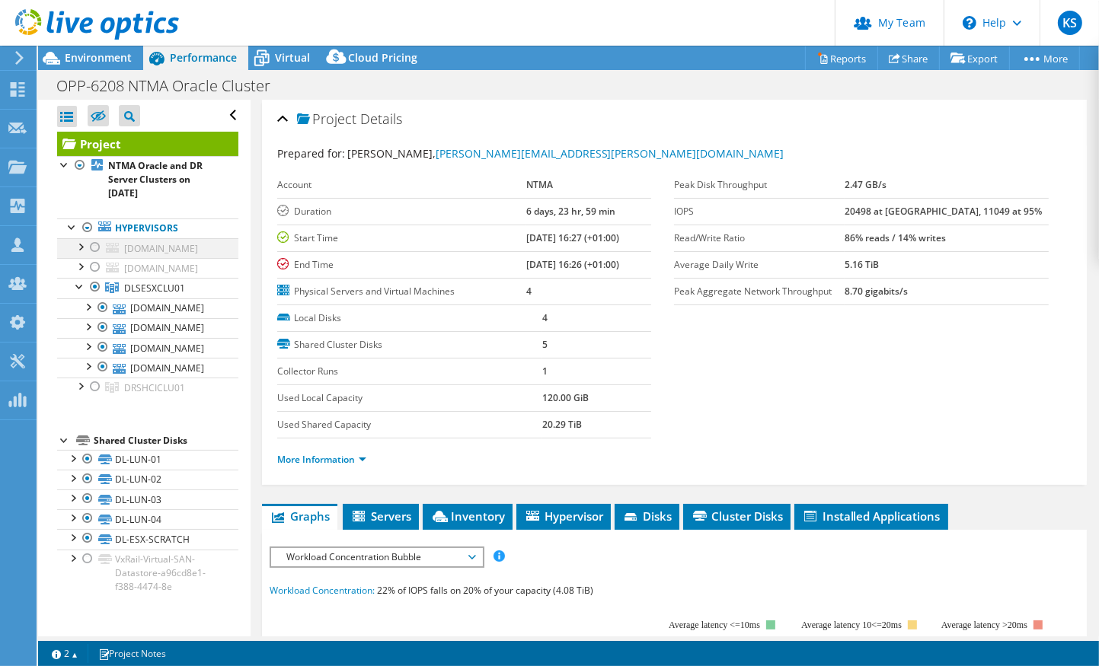
click at [82, 244] on div at bounding box center [79, 245] width 15 height 15
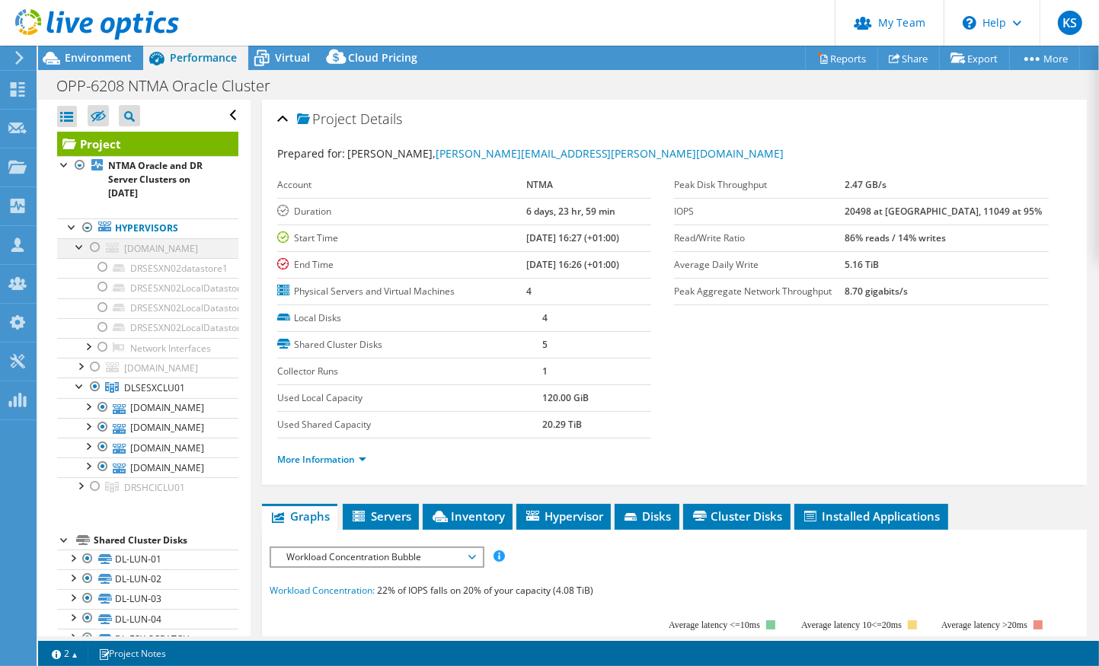
click at [82, 244] on div at bounding box center [79, 245] width 15 height 15
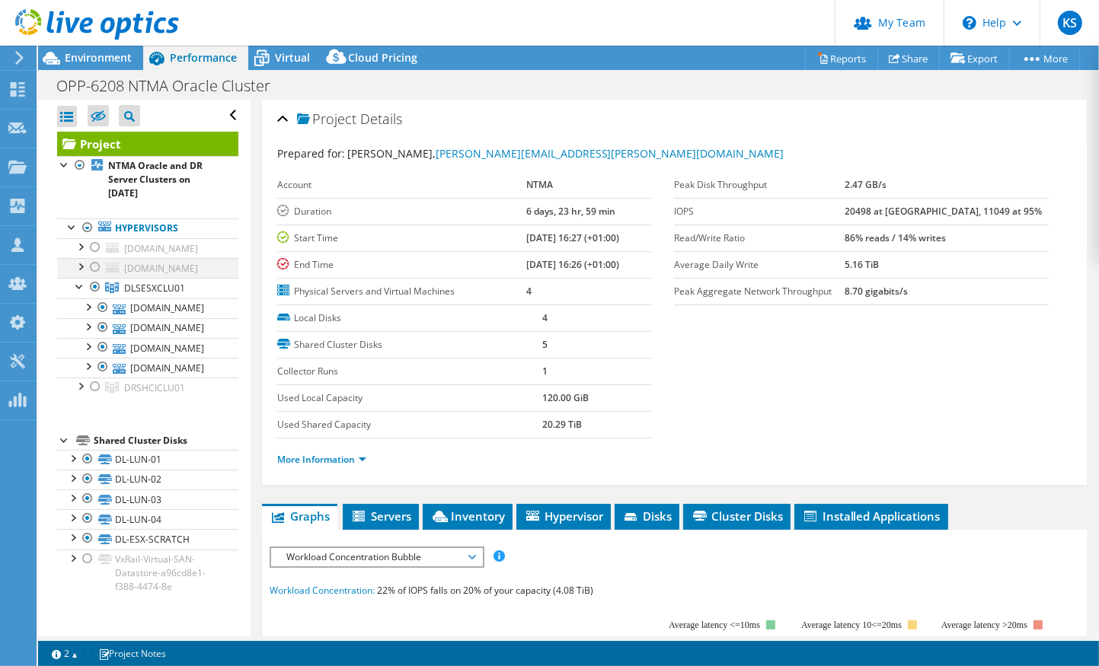
click at [78, 267] on div at bounding box center [79, 265] width 15 height 15
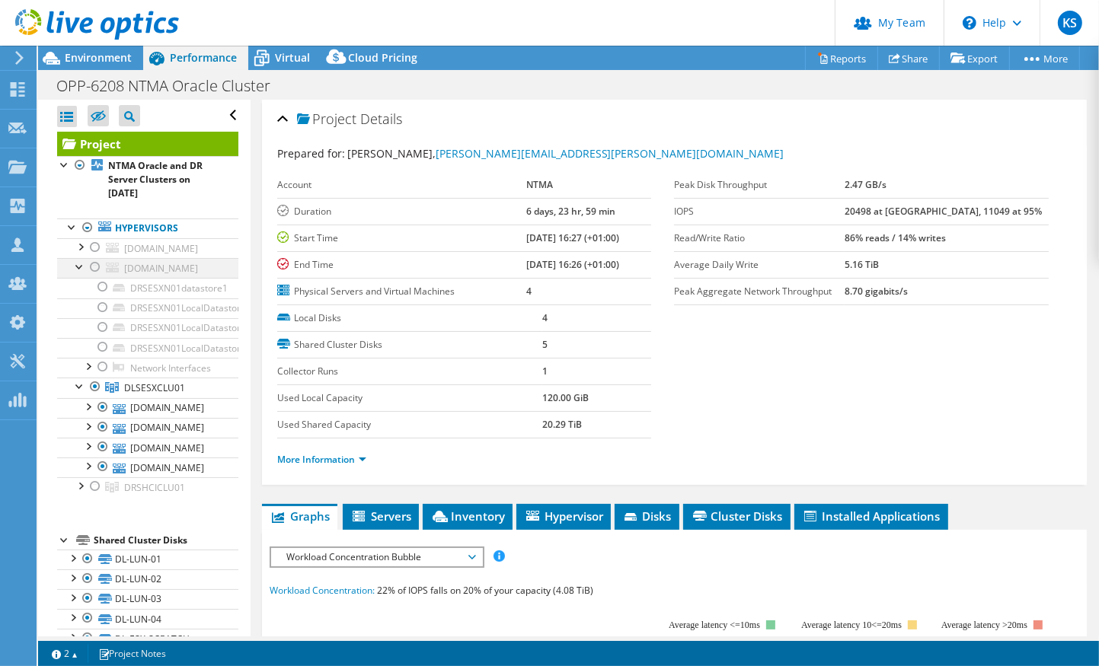
click at [78, 267] on div at bounding box center [79, 265] width 15 height 15
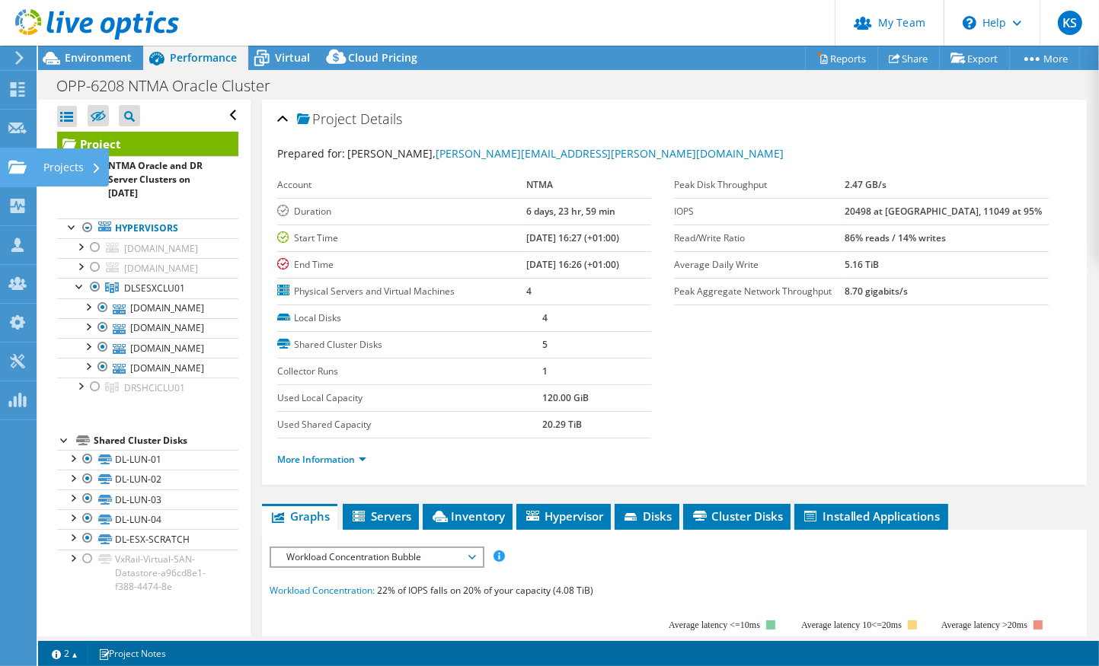
click at [61, 168] on div "Projects" at bounding box center [72, 167] width 73 height 38
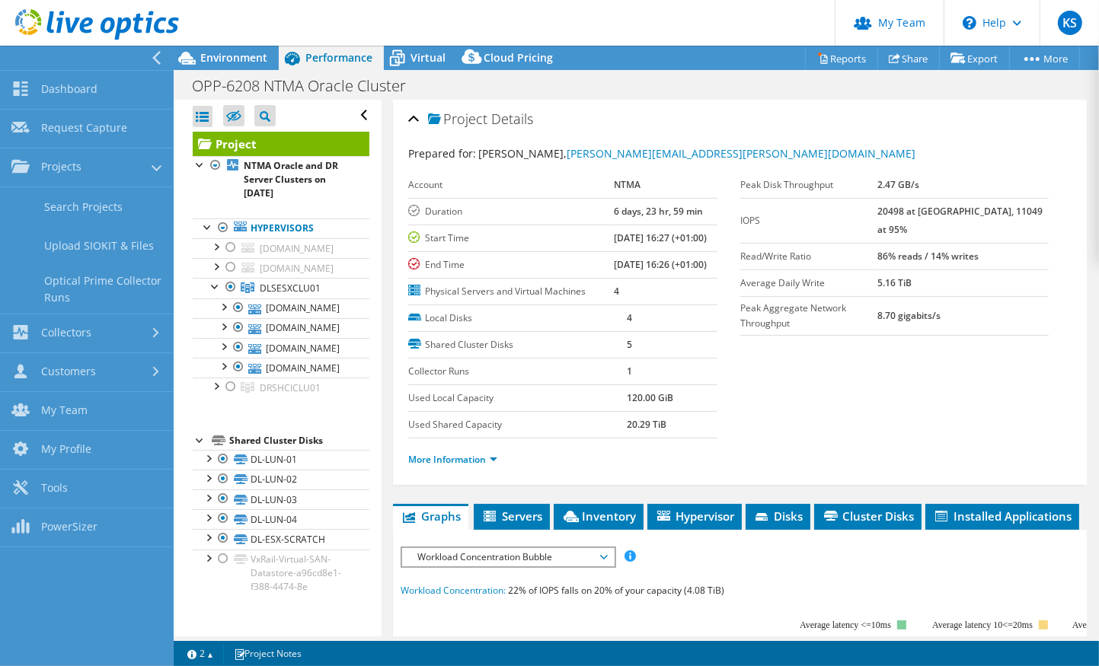
click at [399, 176] on div "Project Details Prepared for: Richie Fegan, Richard.Fegan@ntma.ie Account NTMA …" at bounding box center [740, 292] width 694 height 385
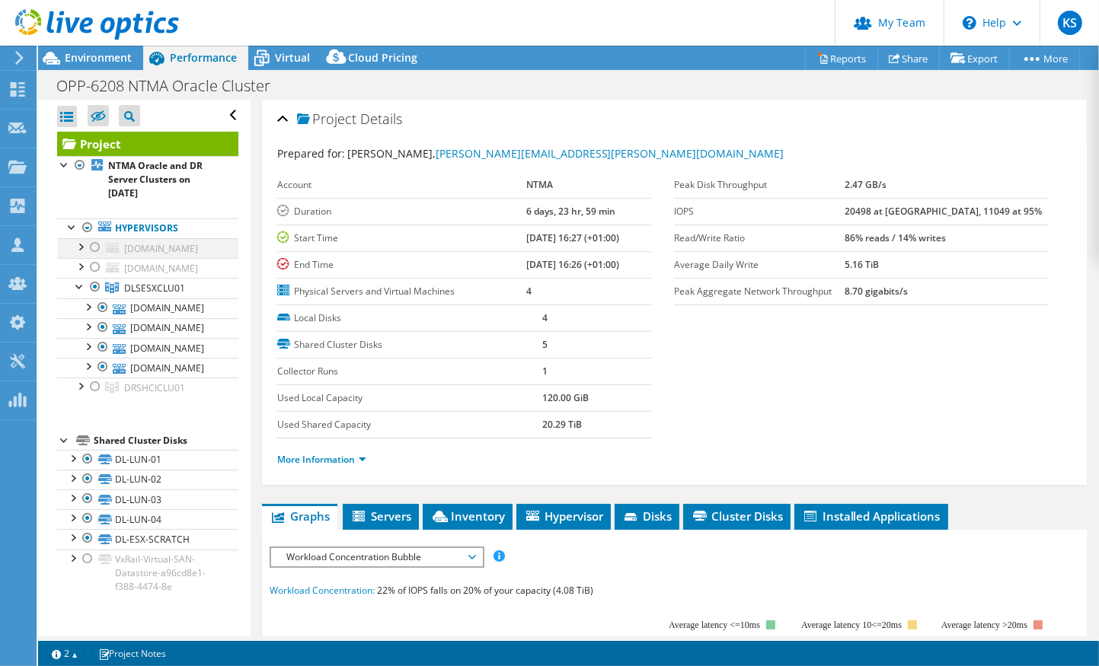
click at [80, 247] on div at bounding box center [79, 245] width 15 height 15
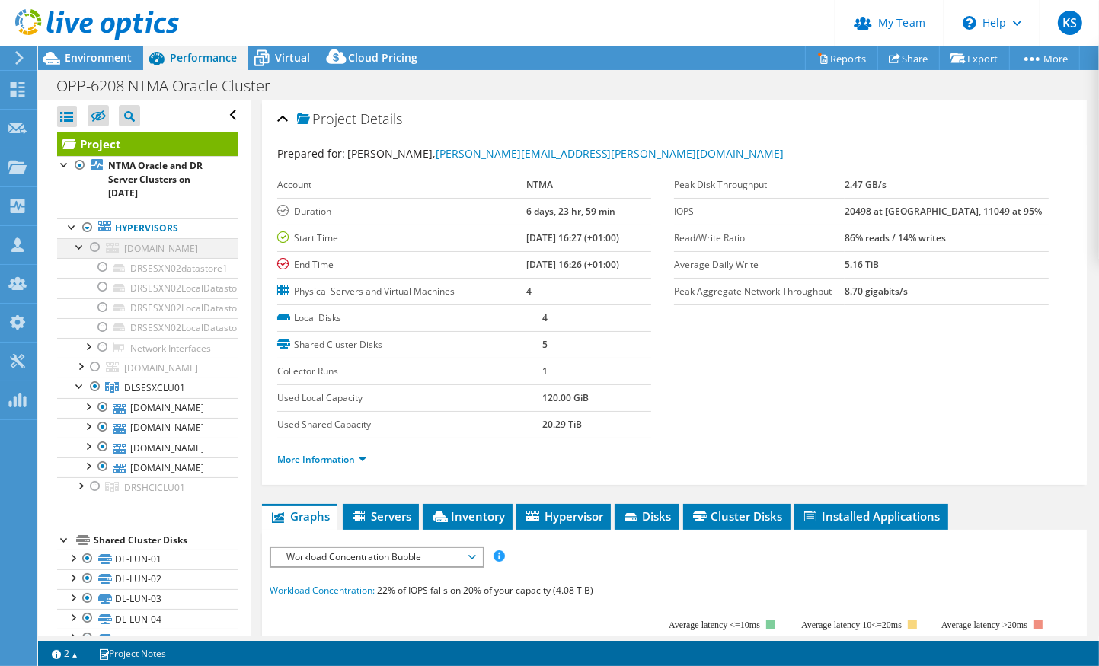
click at [79, 247] on div at bounding box center [79, 245] width 15 height 15
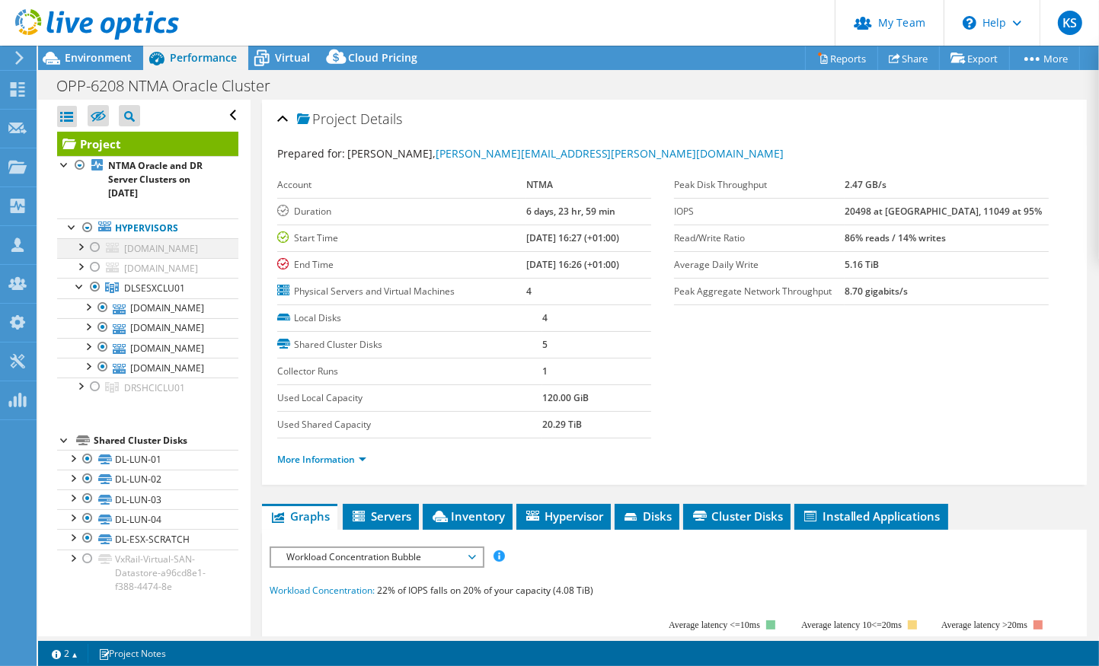
click at [81, 242] on div at bounding box center [79, 245] width 15 height 15
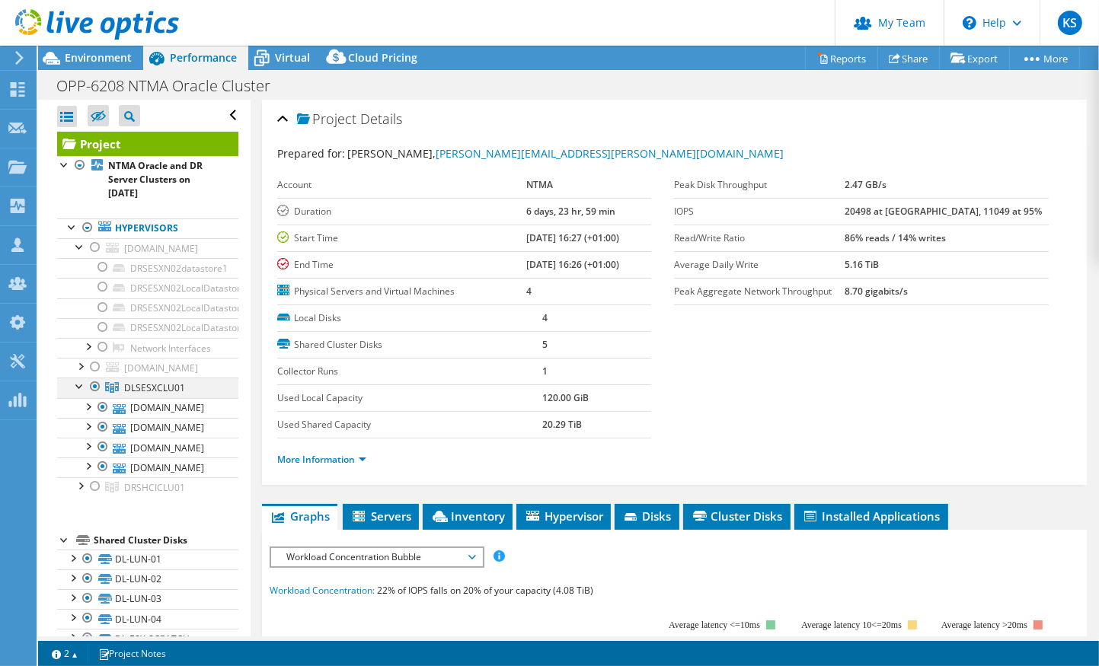
click at [76, 393] on div at bounding box center [79, 385] width 15 height 15
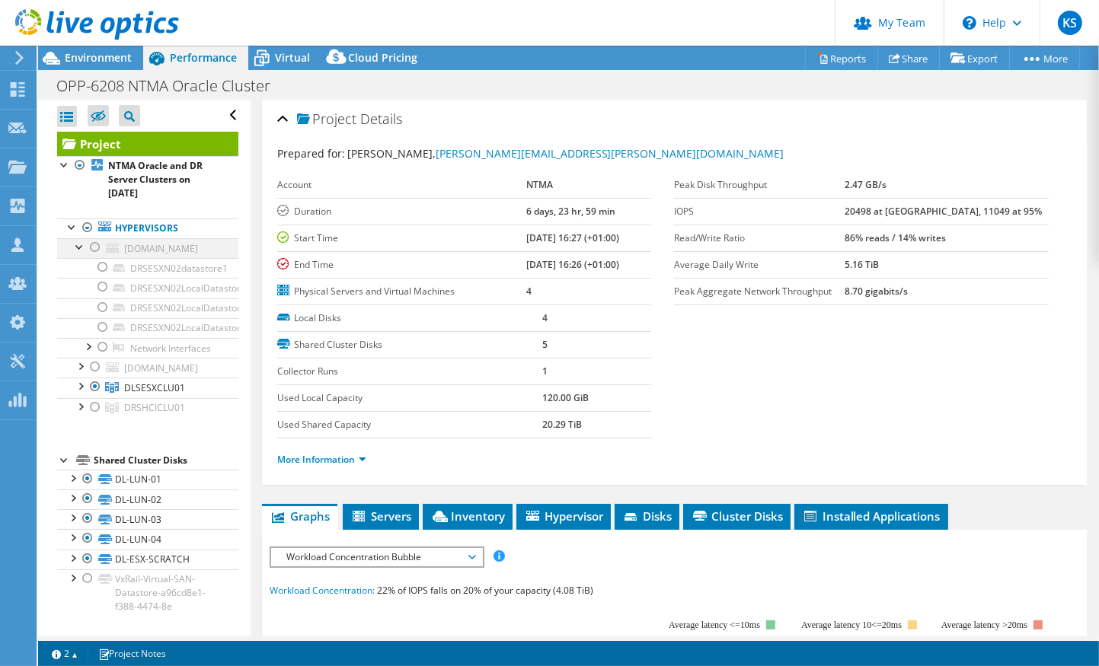
click at [96, 240] on div at bounding box center [95, 247] width 15 height 18
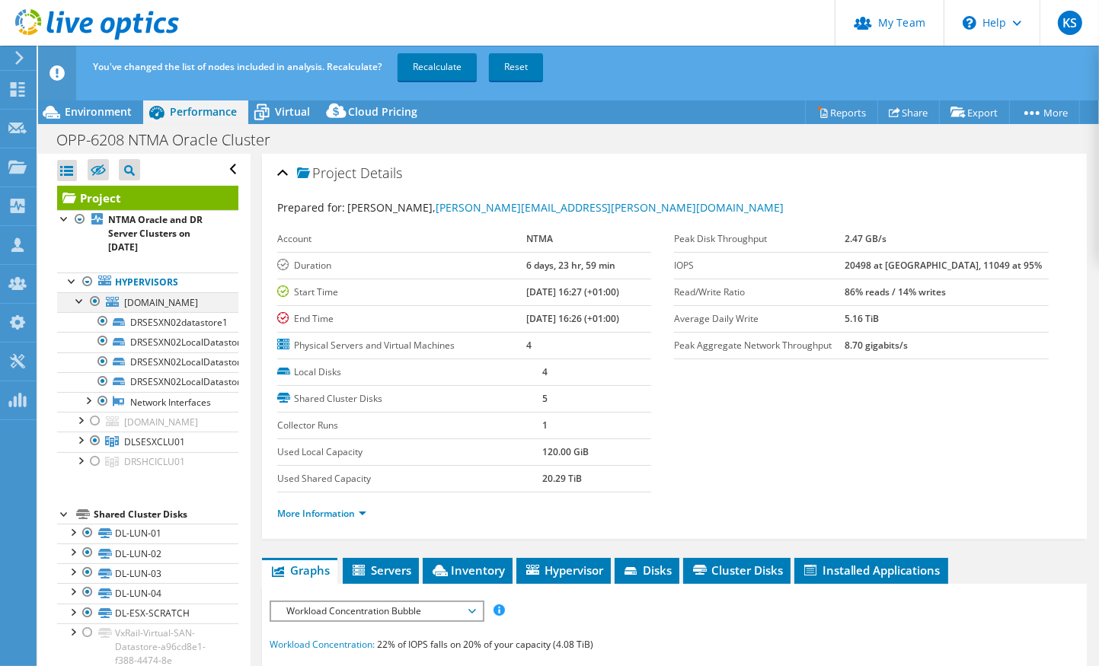
click at [77, 302] on div at bounding box center [79, 299] width 15 height 15
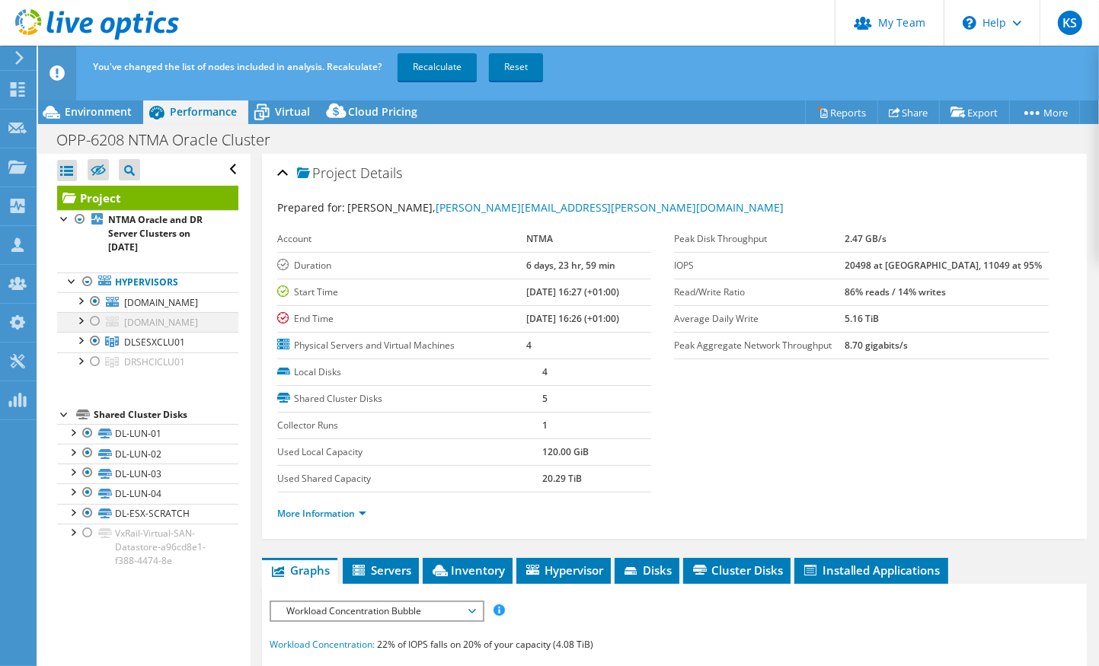
click at [91, 322] on div at bounding box center [95, 321] width 15 height 18
click at [93, 340] on div at bounding box center [95, 341] width 15 height 18
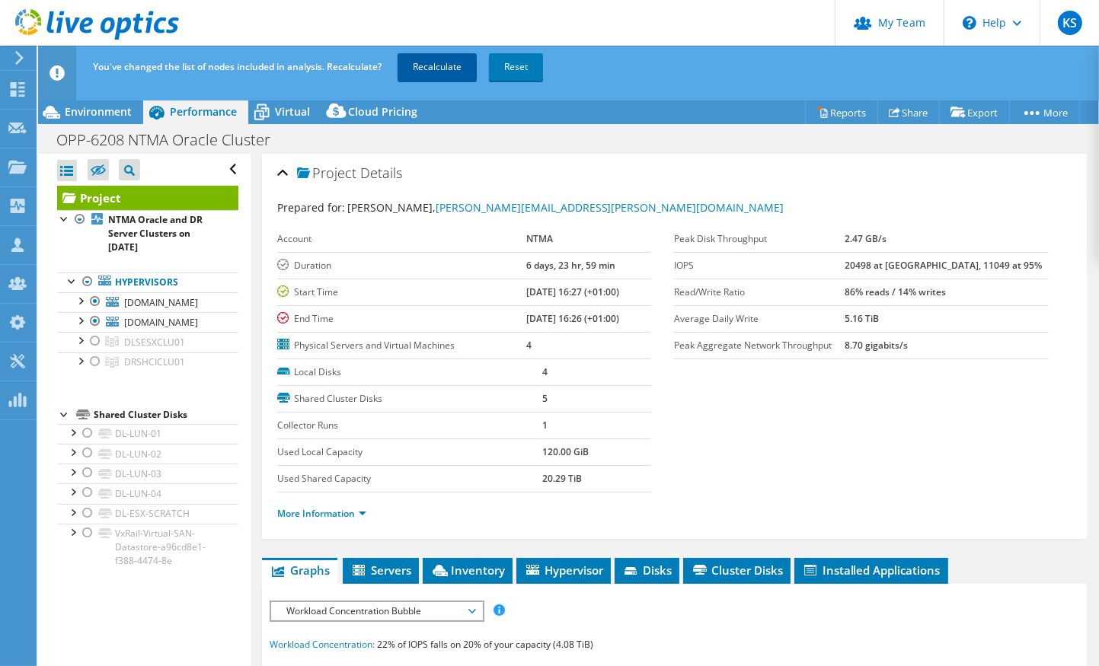
click at [443, 69] on link "Recalculate" at bounding box center [437, 66] width 79 height 27
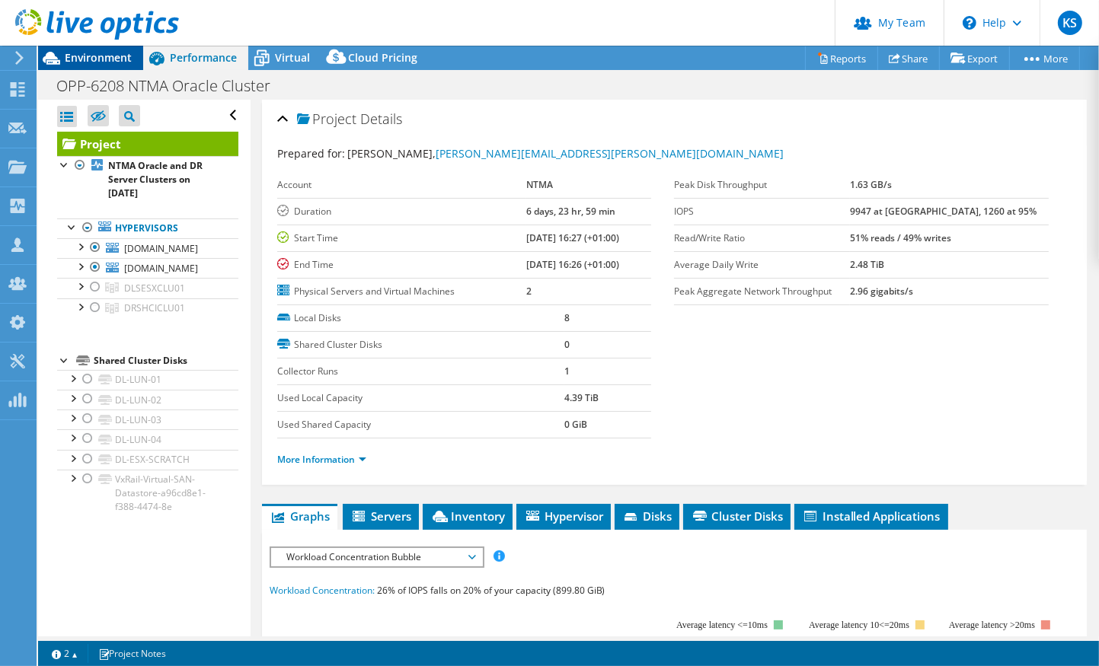
click at [110, 58] on span "Environment" at bounding box center [98, 57] width 67 height 14
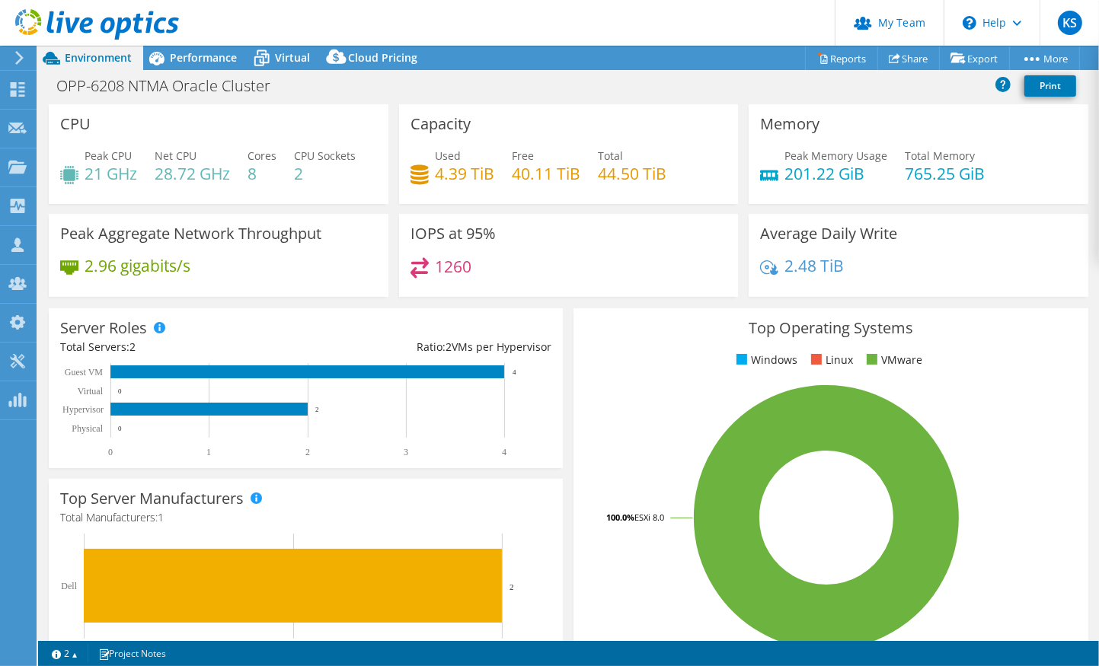
click at [573, 310] on div "Top Operating Systems Windows Linux VMware 100.0% ESXi 8.0" at bounding box center [830, 490] width 514 height 365
click at [573, 309] on div "Top Operating Systems Windows Linux VMware 100.0% ESXi 8.0" at bounding box center [830, 490] width 514 height 365
click at [700, 379] on div "Top Operating Systems Windows Linux VMware 100.0% ESXi 8.0" at bounding box center [830, 490] width 514 height 365
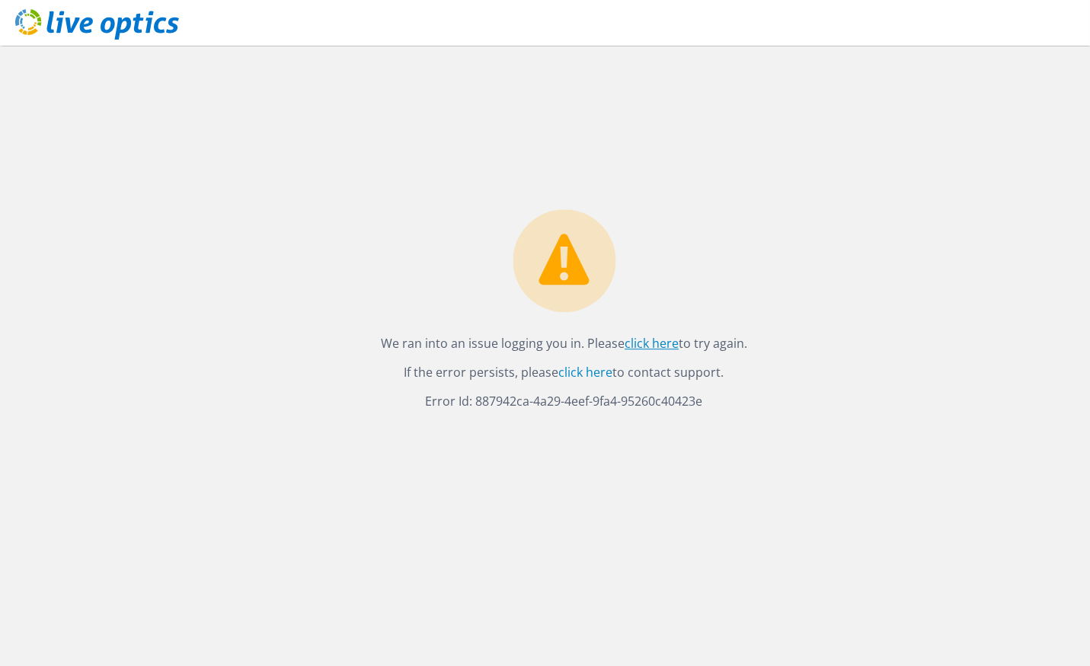
click at [656, 343] on link "click here" at bounding box center [651, 343] width 54 height 17
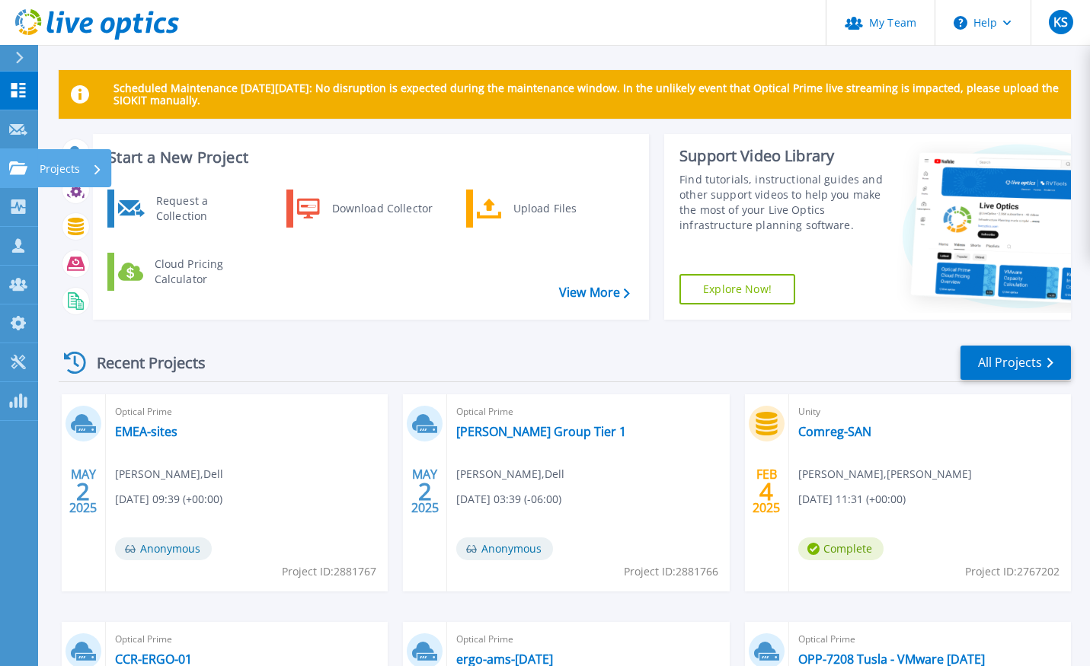
click at [74, 165] on p "Projects" at bounding box center [60, 169] width 40 height 40
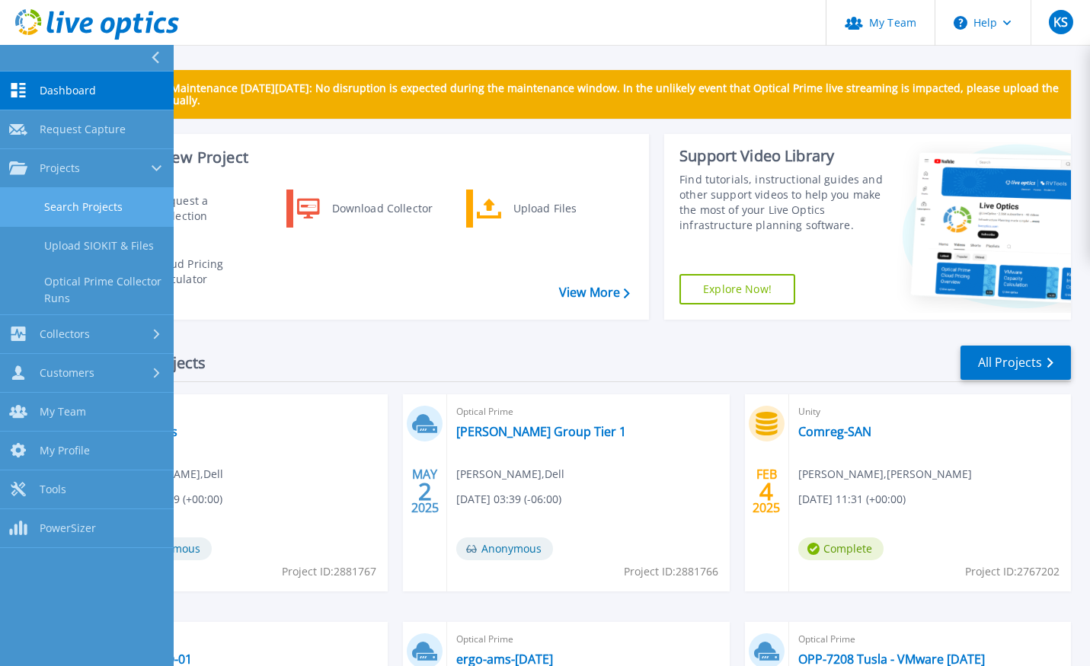
click at [82, 204] on link "Search Projects" at bounding box center [87, 207] width 174 height 39
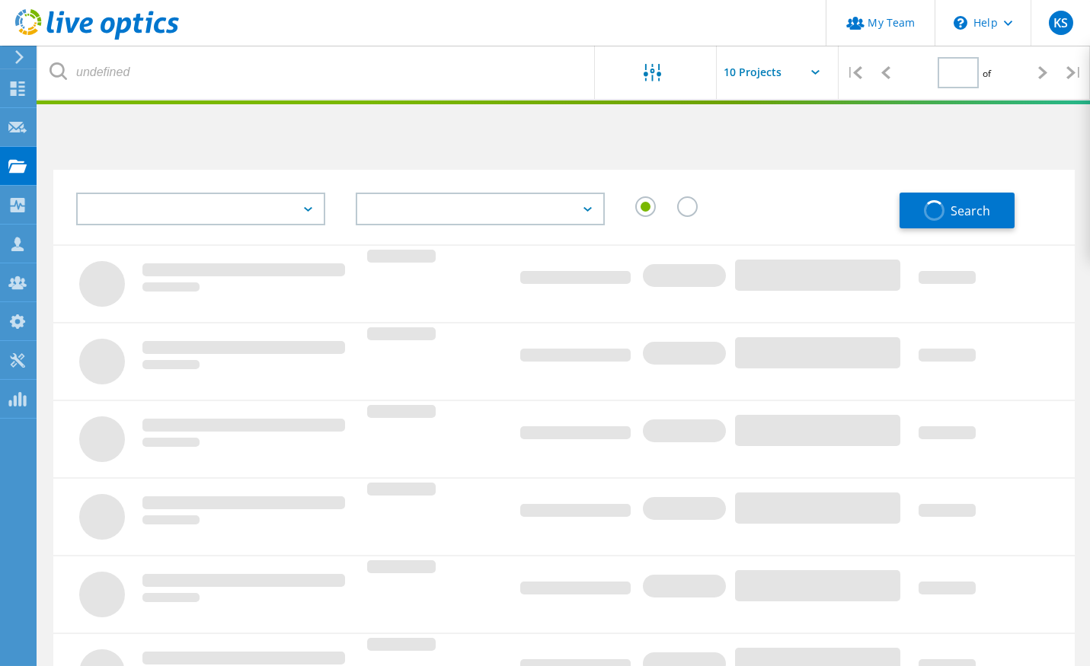
type input "1"
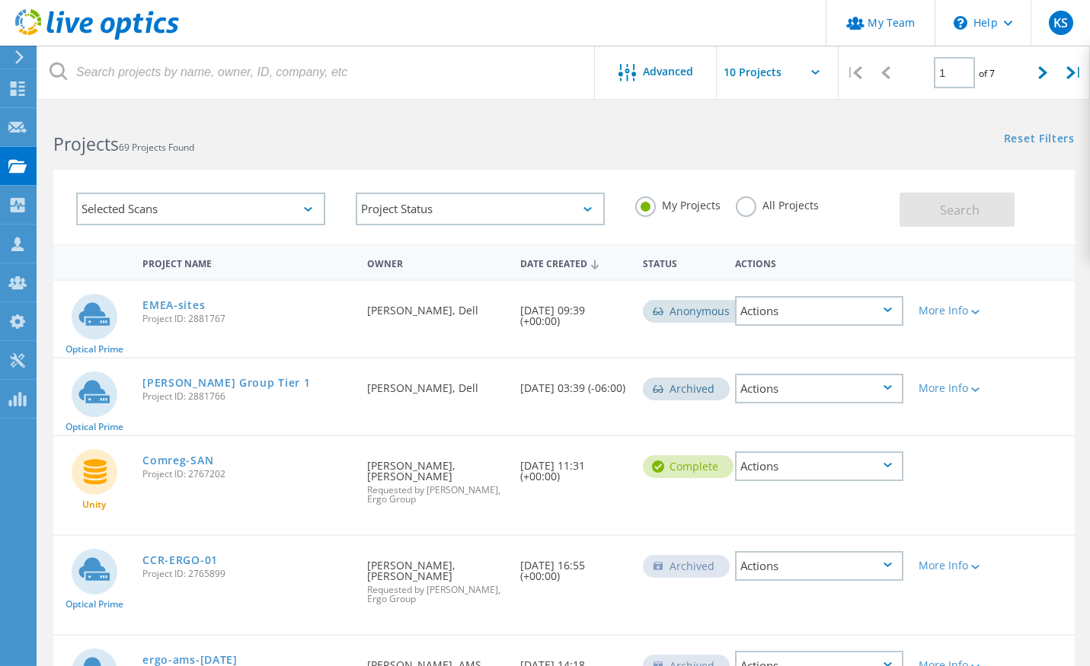
click at [184, 148] on span "69 Projects Found" at bounding box center [156, 147] width 75 height 13
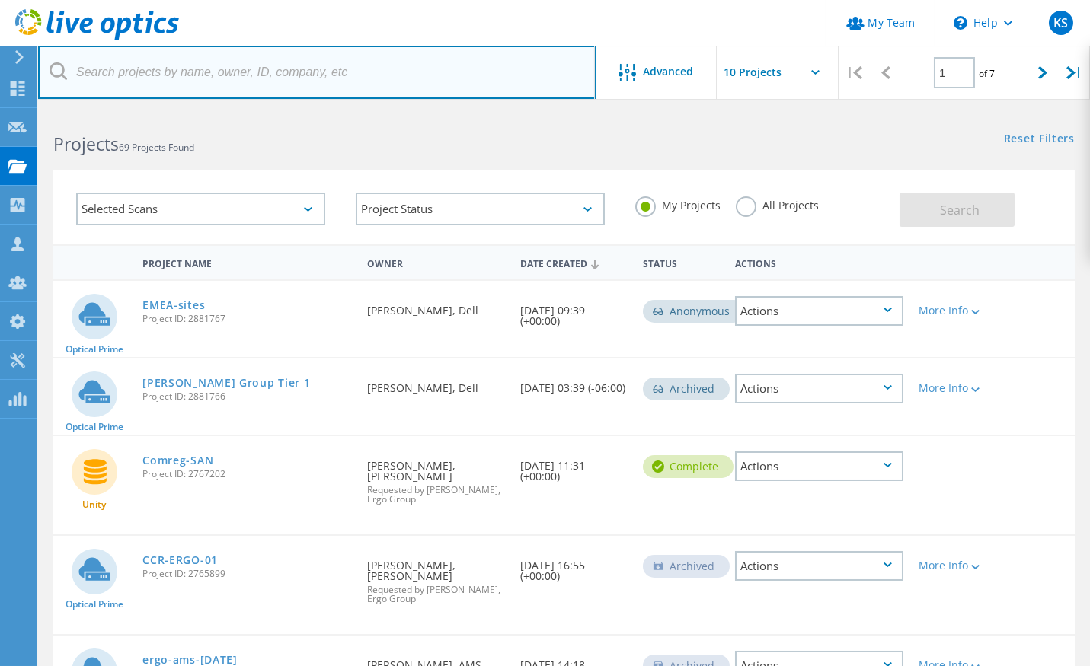
click at [188, 79] on input "text" at bounding box center [316, 72] width 557 height 53
paste input "2848688"
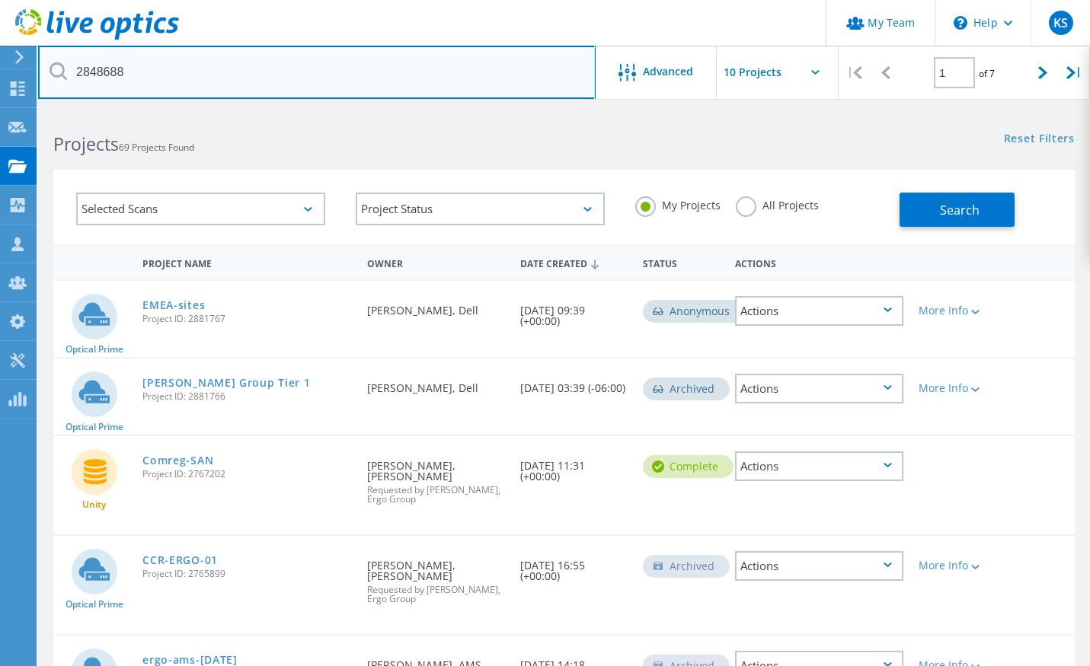
type input "2848688"
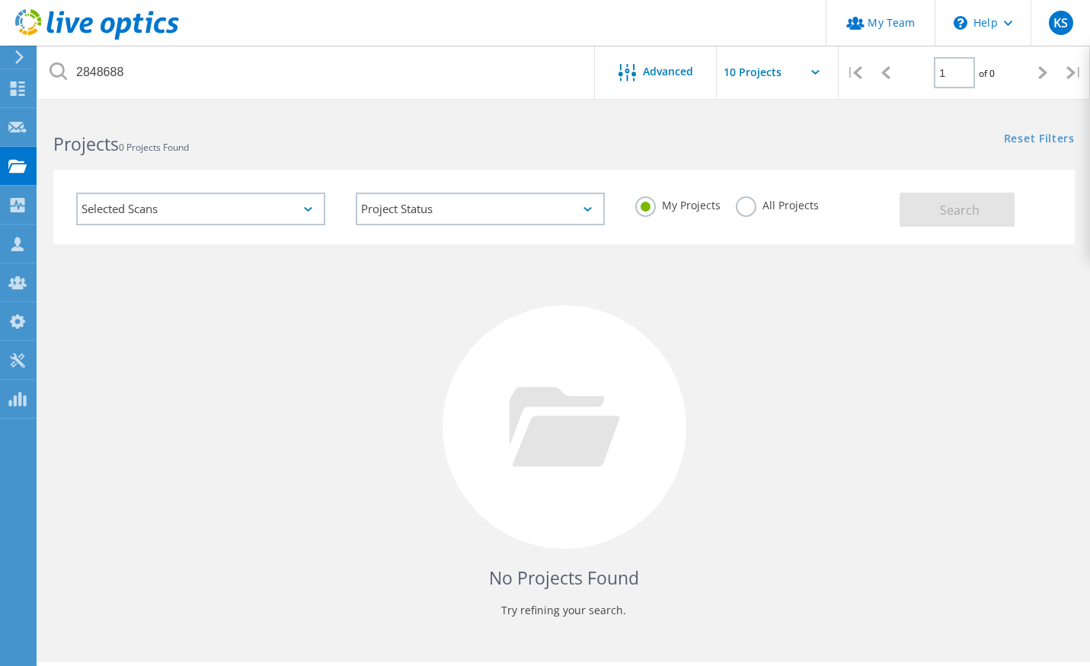
click at [659, 343] on div "No Projects Found Try refining your search." at bounding box center [563, 441] width 1021 height 394
click at [995, 346] on div "No Projects Found Try refining your search." at bounding box center [563, 441] width 1021 height 394
click at [712, 305] on div "No Projects Found Try refining your search." at bounding box center [563, 441] width 1021 height 394
click at [746, 204] on label "All Projects" at bounding box center [777, 203] width 83 height 14
click at [0, 0] on input "All Projects" at bounding box center [0, 0] width 0 height 0
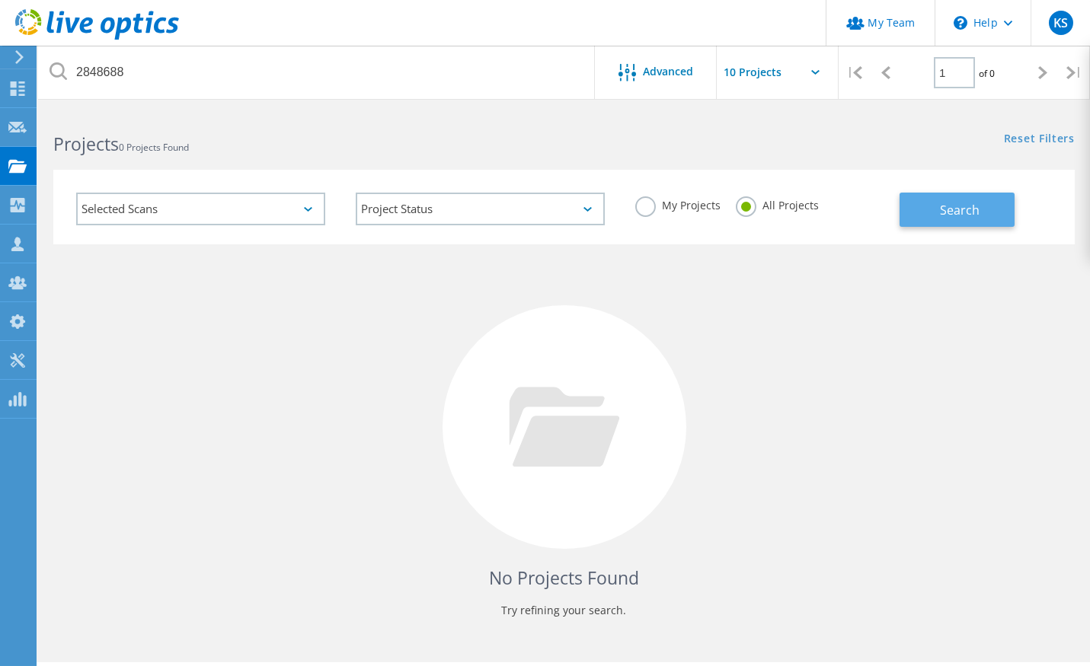
click at [960, 206] on span "Search" at bounding box center [960, 210] width 40 height 17
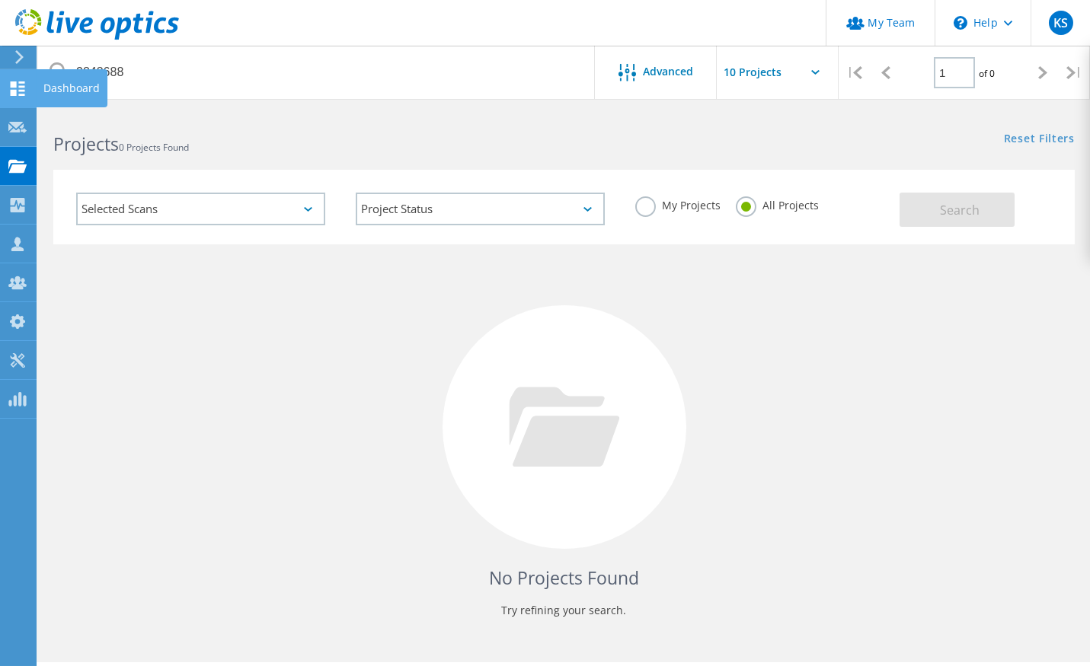
click at [19, 87] on icon at bounding box center [17, 88] width 18 height 14
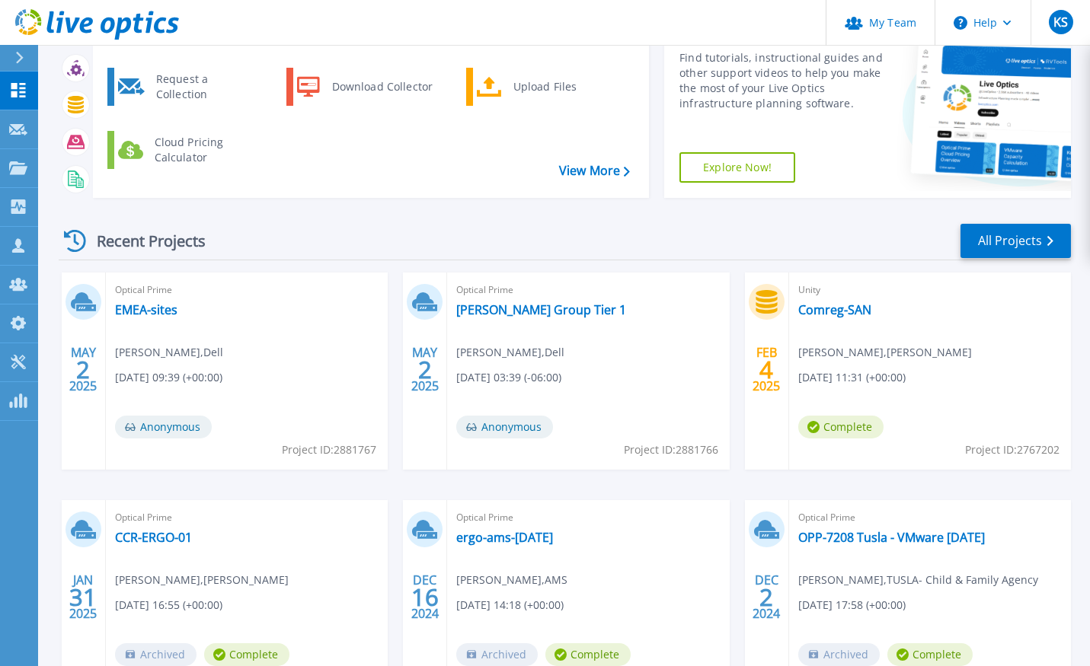
scroll to position [122, 0]
